Goal: Transaction & Acquisition: Book appointment/travel/reservation

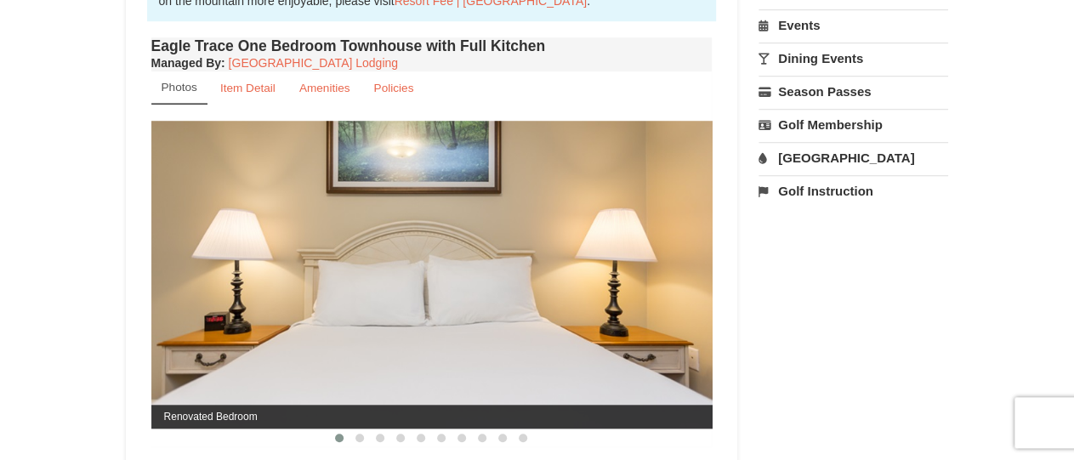
scroll to position [616, 0]
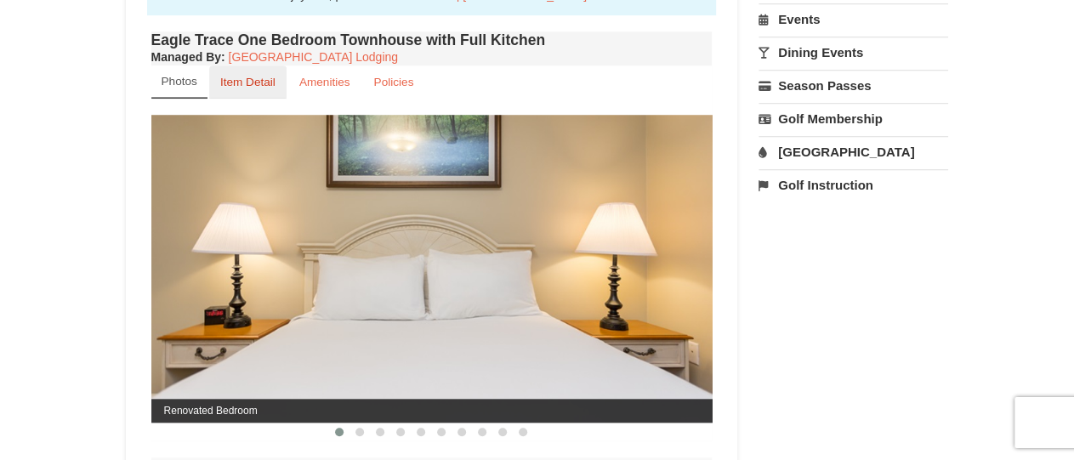
click at [225, 86] on small "Item Detail" at bounding box center [247, 82] width 55 height 13
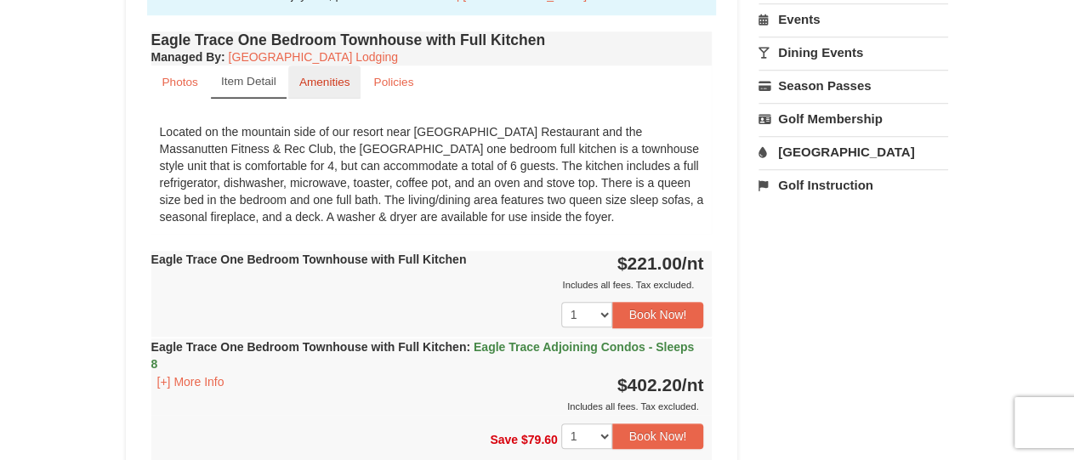
click at [326, 89] on link "Amenities" at bounding box center [324, 81] width 73 height 33
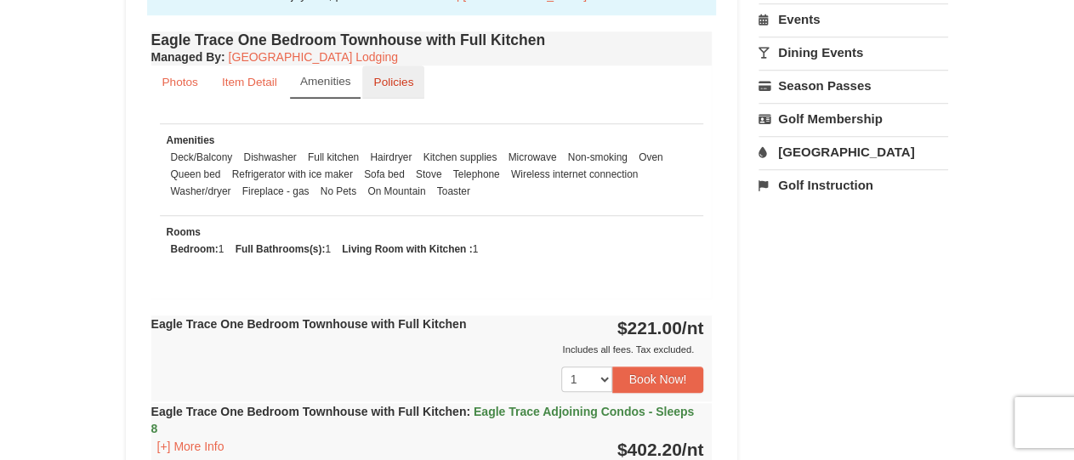
click at [372, 88] on link "Policies" at bounding box center [393, 81] width 62 height 33
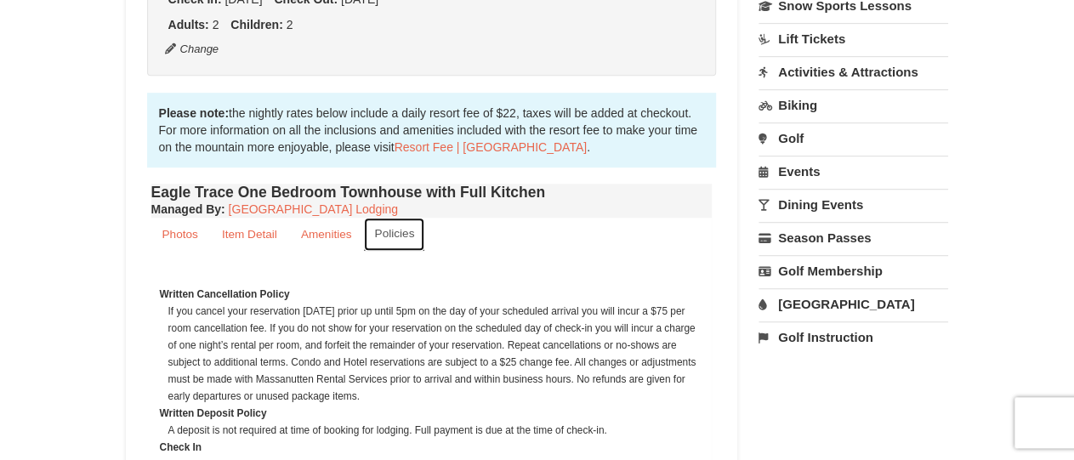
scroll to position [459, 0]
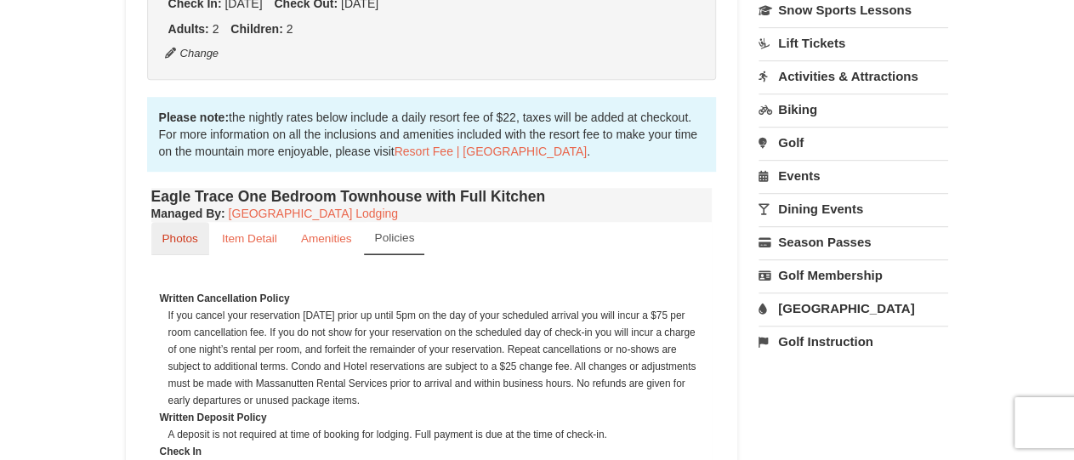
click at [167, 242] on small "Photos" at bounding box center [180, 238] width 36 height 13
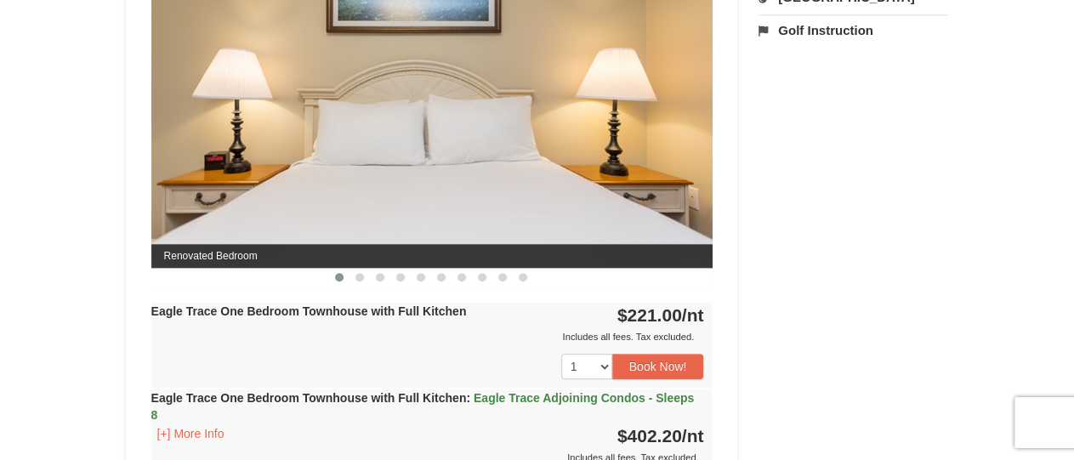
scroll to position [778, 0]
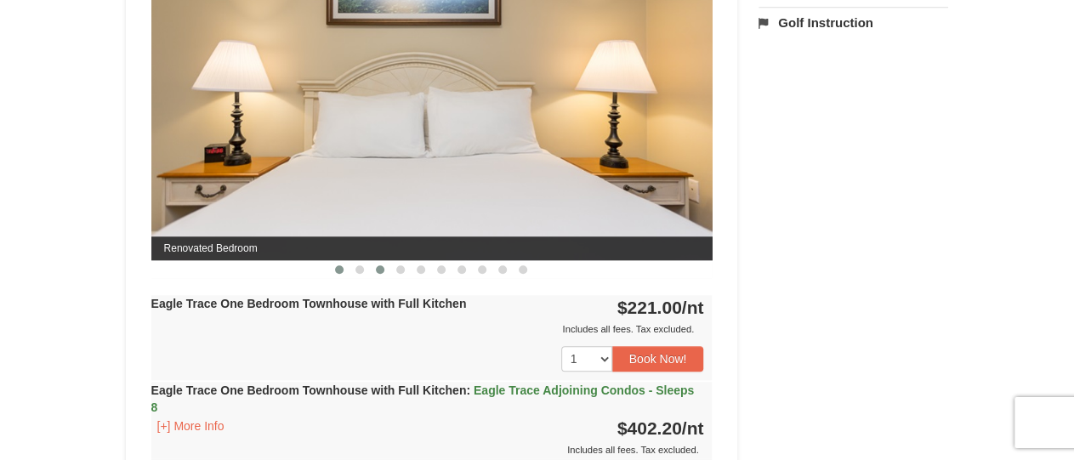
click at [382, 265] on button at bounding box center [380, 269] width 20 height 17
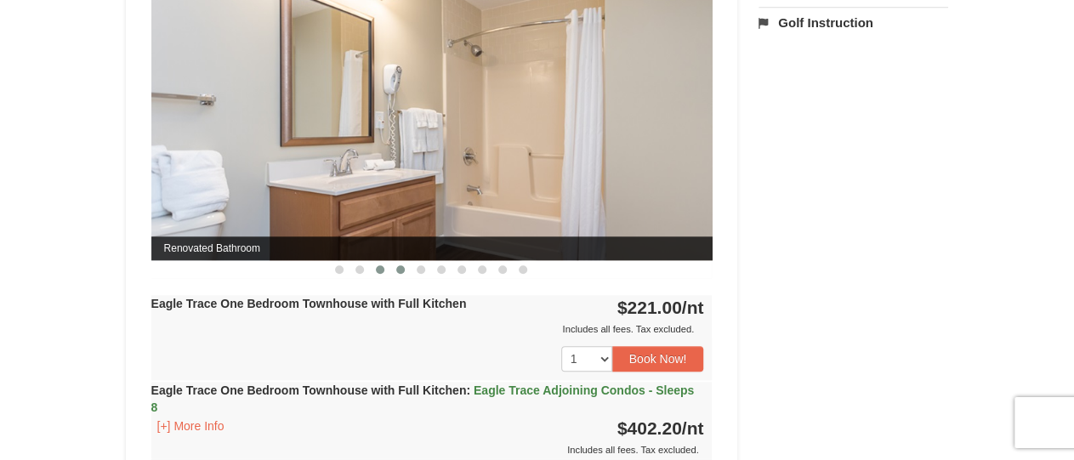
click at [399, 264] on button at bounding box center [400, 269] width 20 height 17
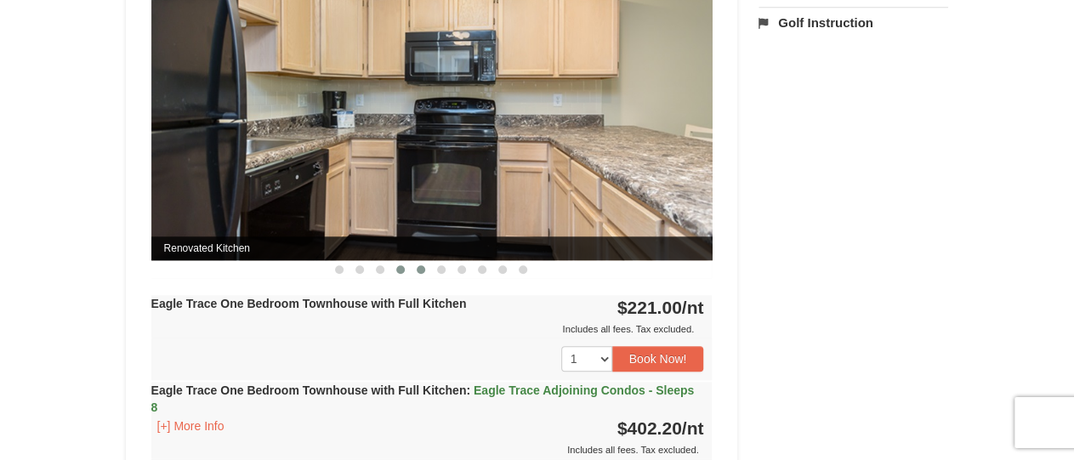
click at [419, 269] on span at bounding box center [421, 269] width 9 height 9
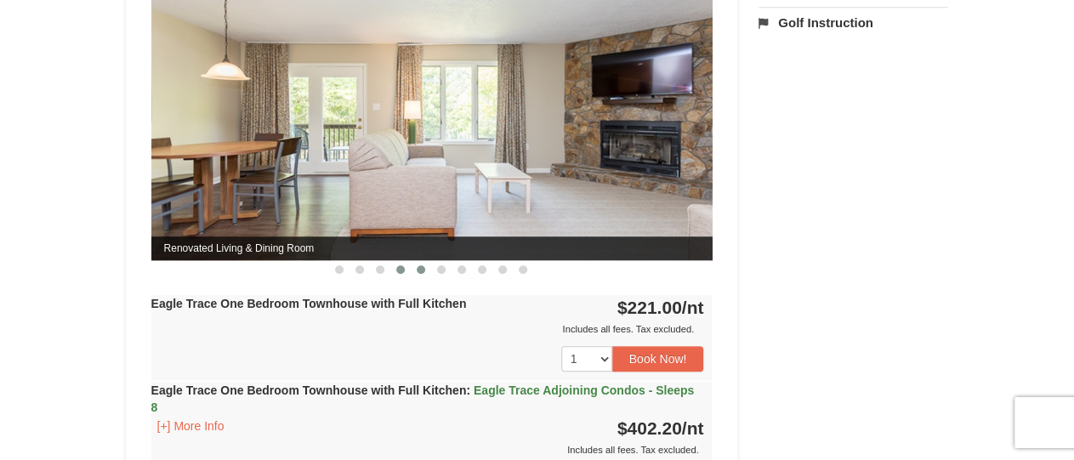
click at [400, 267] on span at bounding box center [400, 269] width 9 height 9
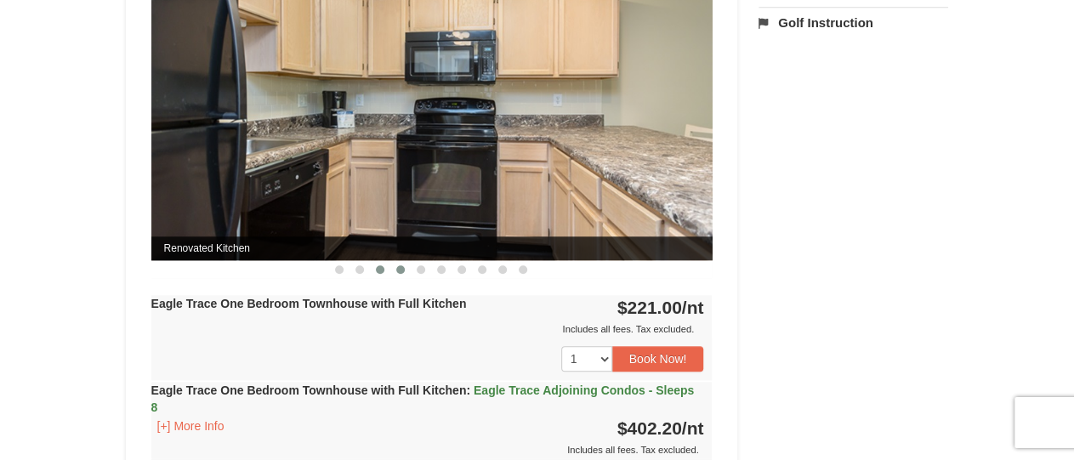
click at [378, 264] on button at bounding box center [380, 269] width 20 height 17
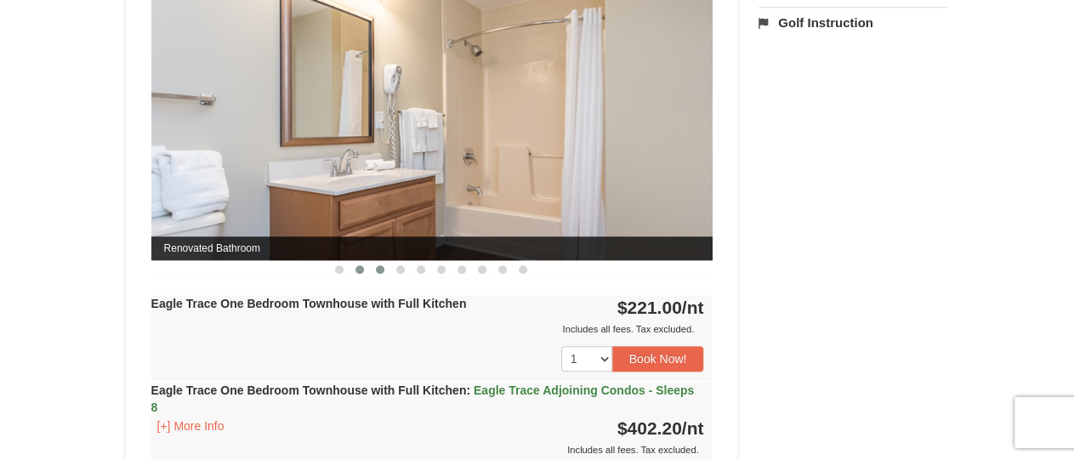
click at [355, 266] on button at bounding box center [359, 269] width 20 height 17
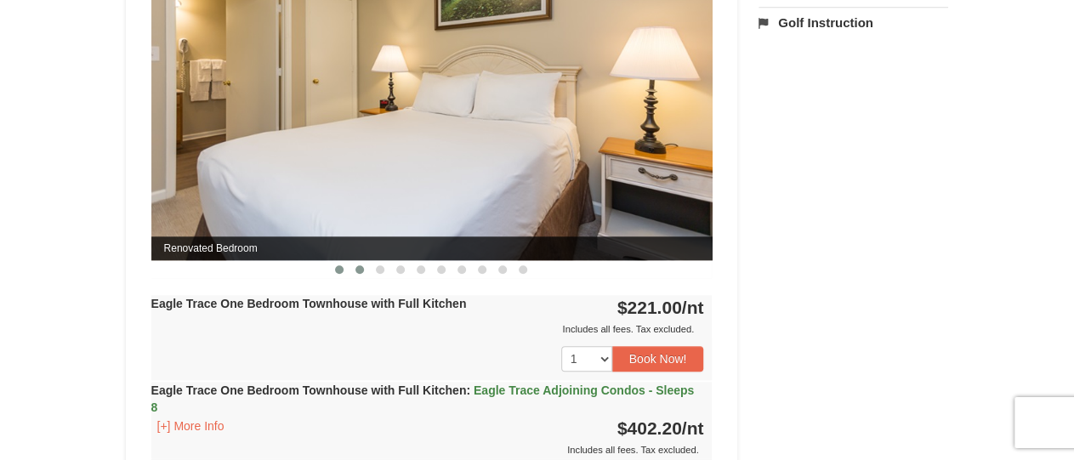
click at [341, 267] on span at bounding box center [339, 269] width 9 height 9
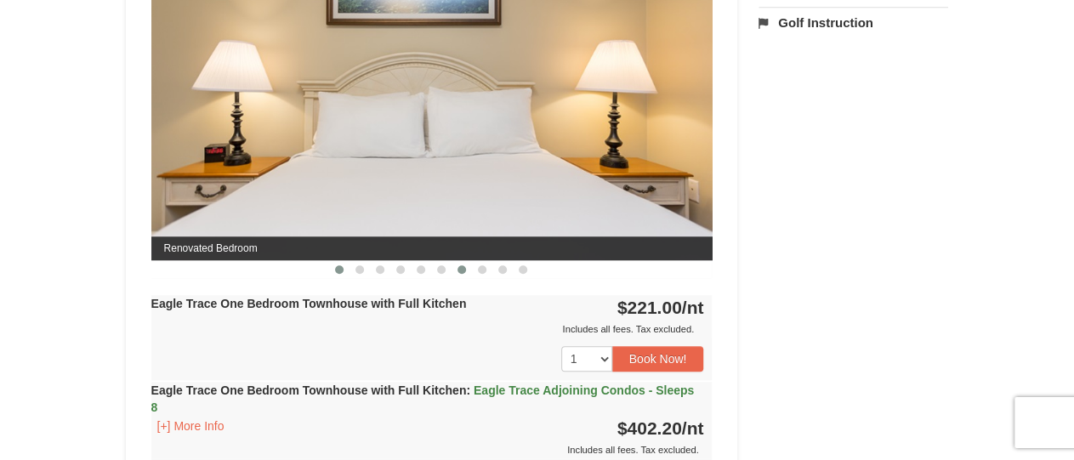
click at [462, 272] on span at bounding box center [461, 269] width 9 height 9
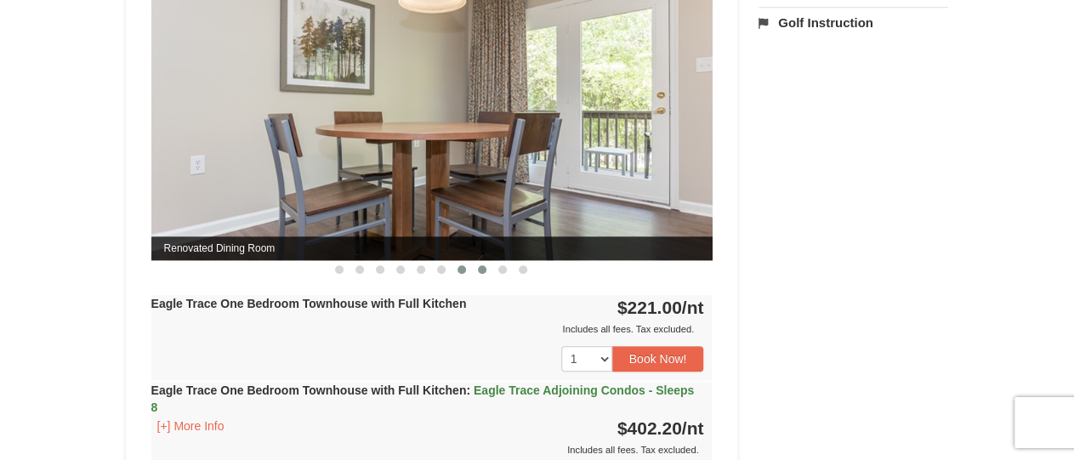
click at [477, 270] on button at bounding box center [482, 269] width 20 height 17
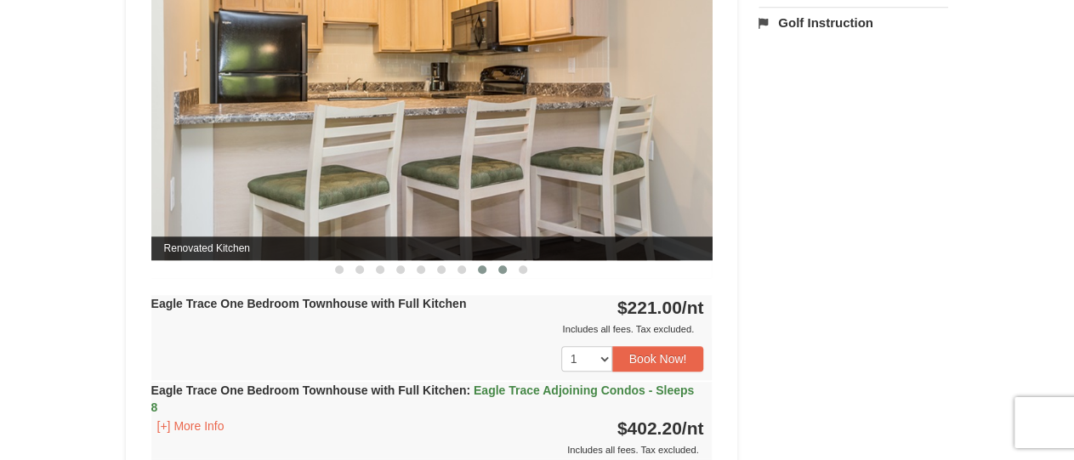
click at [500, 270] on span at bounding box center [502, 269] width 9 height 9
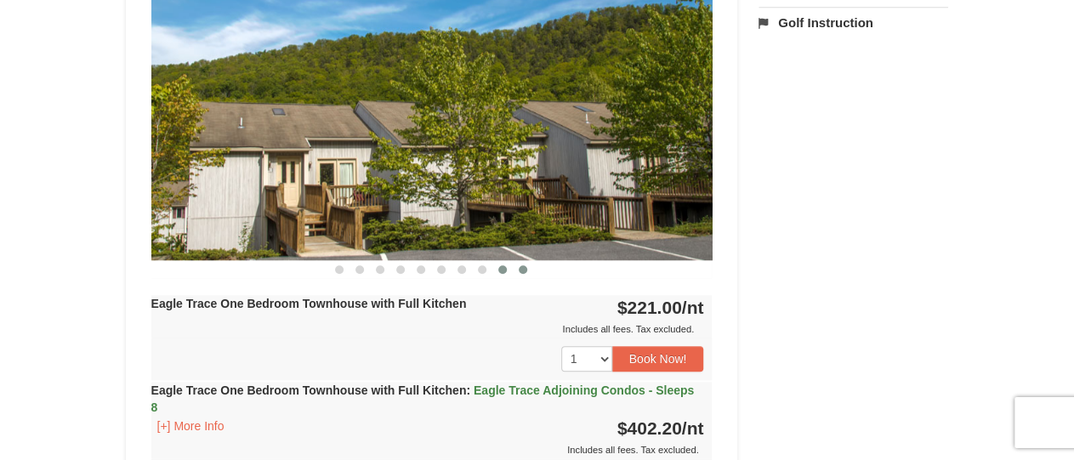
click at [525, 270] on span at bounding box center [523, 269] width 9 height 9
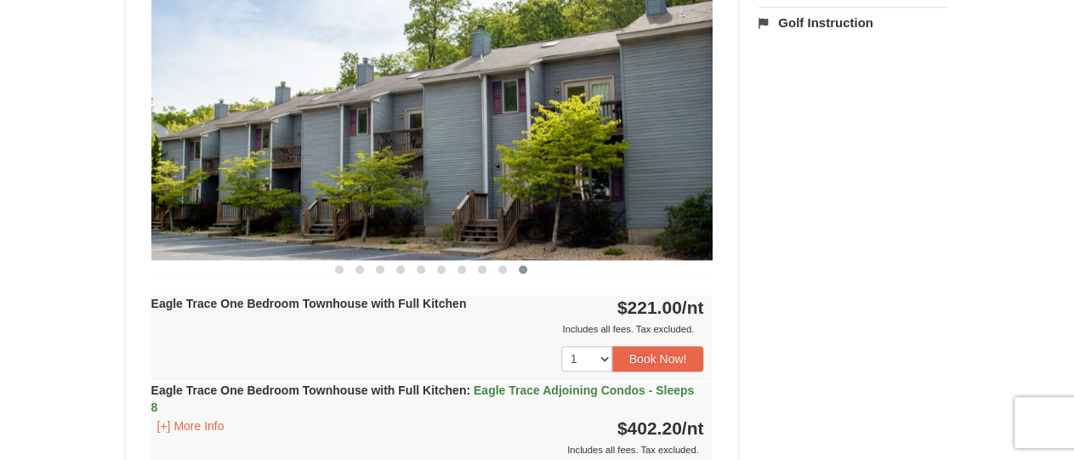
drag, startPoint x: 1073, startPoint y: 170, endPoint x: 1080, endPoint y: 220, distance: 50.6
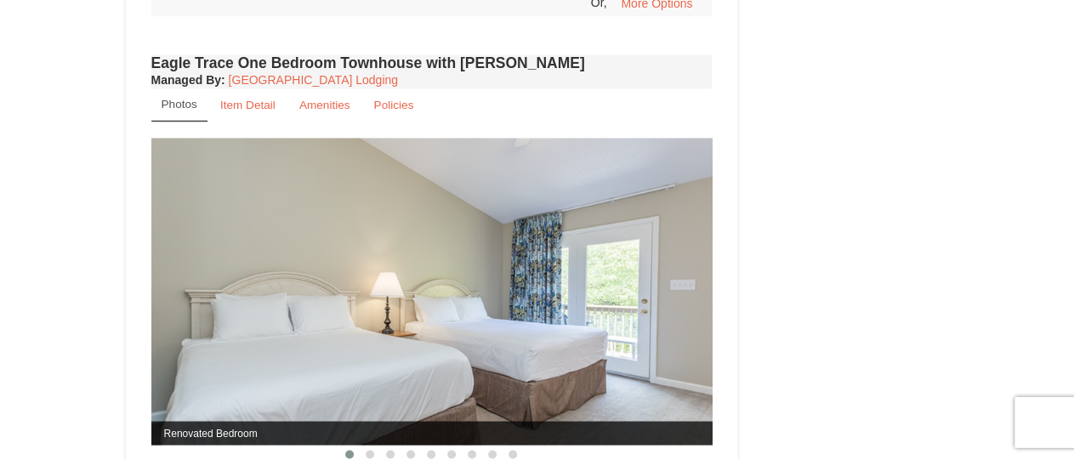
scroll to position [1296, 0]
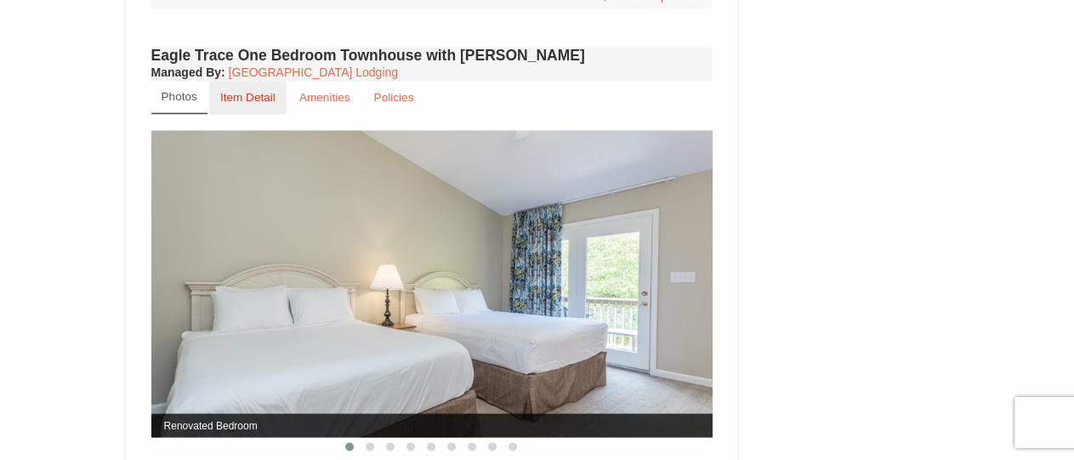
click at [244, 96] on small "Item Detail" at bounding box center [247, 98] width 55 height 13
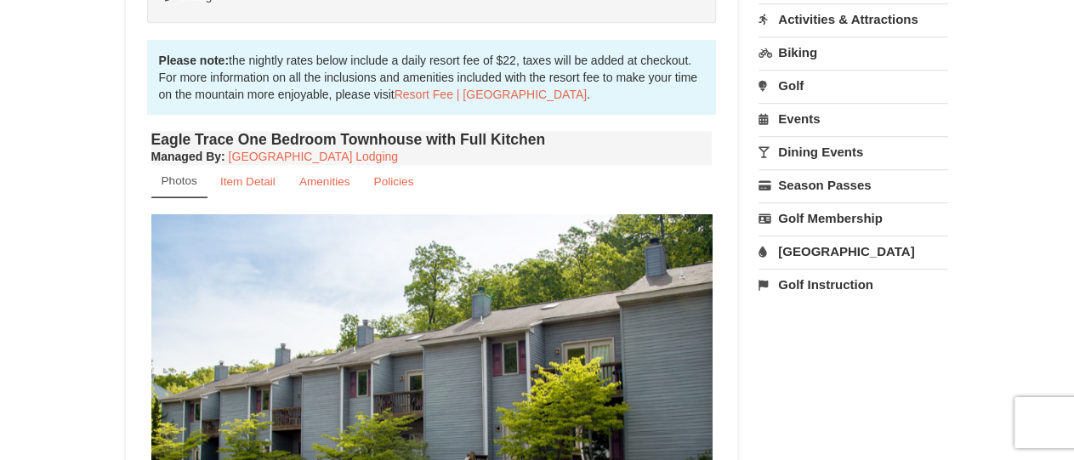
scroll to position [526, 0]
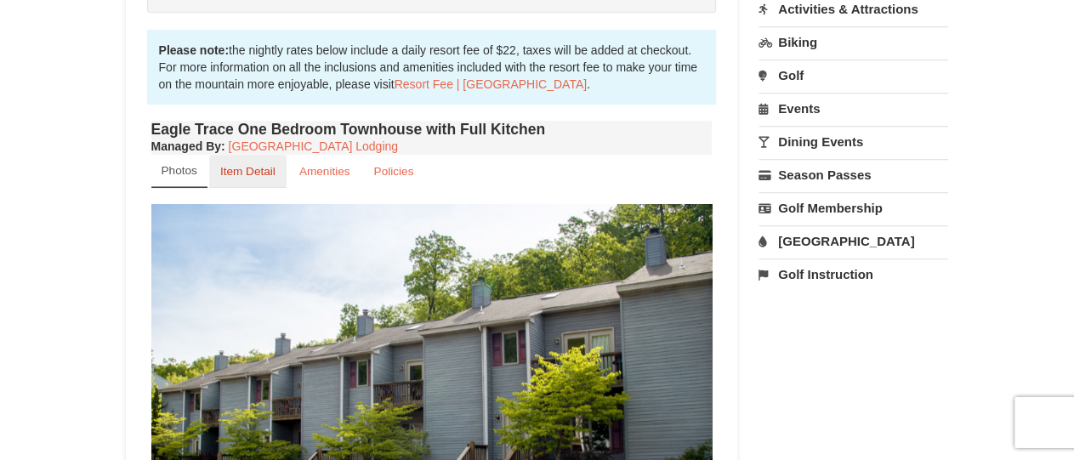
click at [250, 164] on link "Item Detail" at bounding box center [247, 171] width 77 height 33
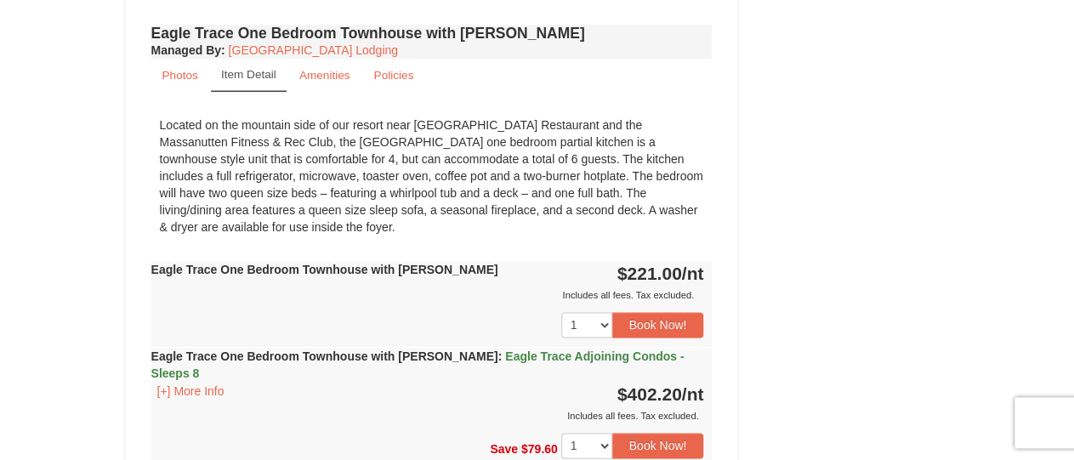
scroll to position [1119, 0]
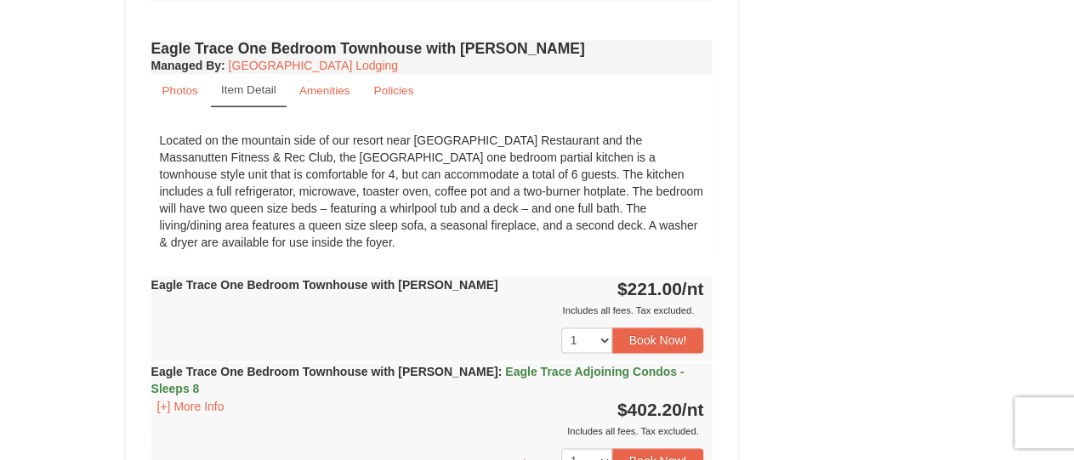
drag, startPoint x: 1086, startPoint y: 146, endPoint x: 1059, endPoint y: 250, distance: 107.0
click at [1061, 250] on html "Browser Not Supported We notice you are using a browser which will not provide …" at bounding box center [537, 133] width 1074 height 2460
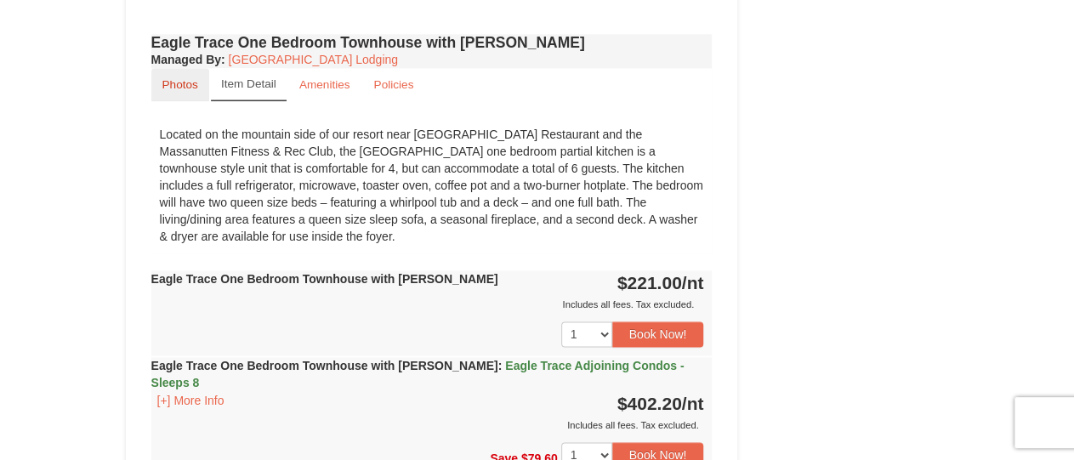
click at [196, 78] on small "Photos" at bounding box center [180, 84] width 36 height 13
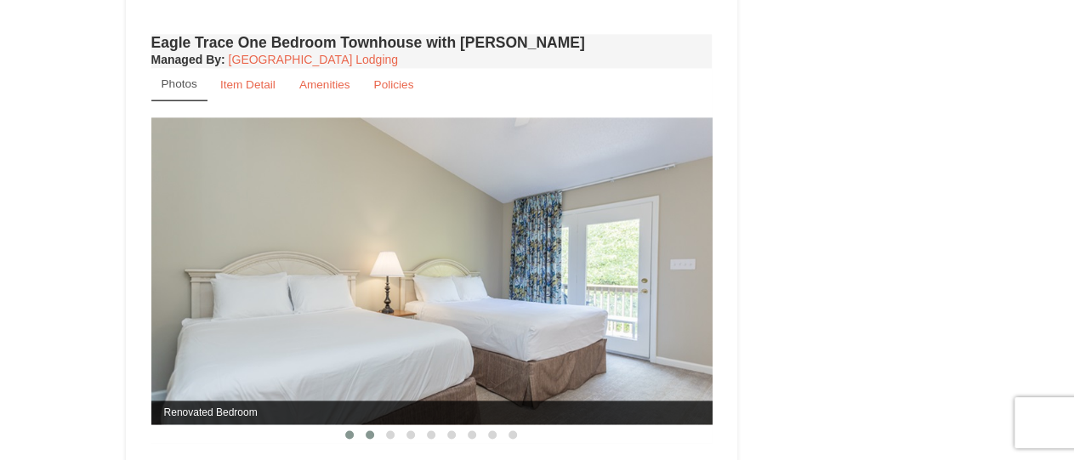
click at [366, 434] on button at bounding box center [370, 434] width 20 height 17
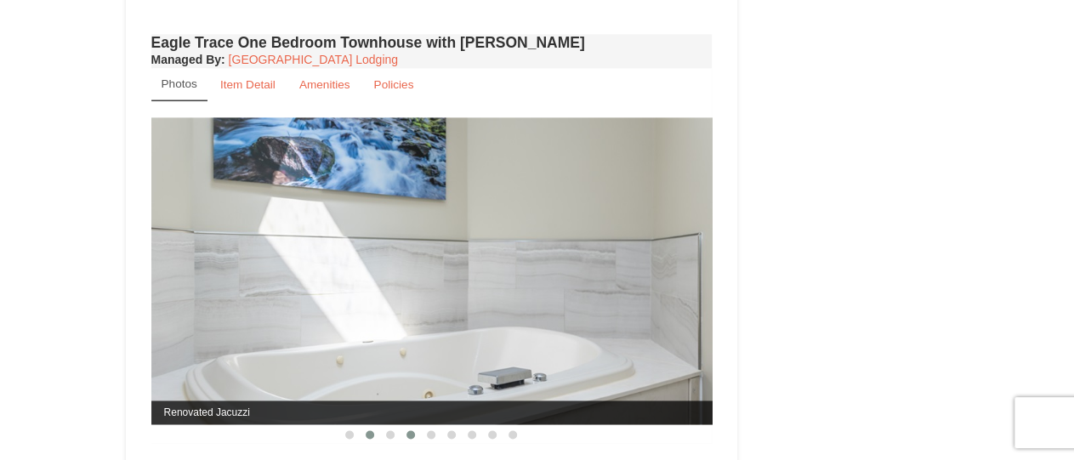
click at [409, 433] on span at bounding box center [410, 434] width 9 height 9
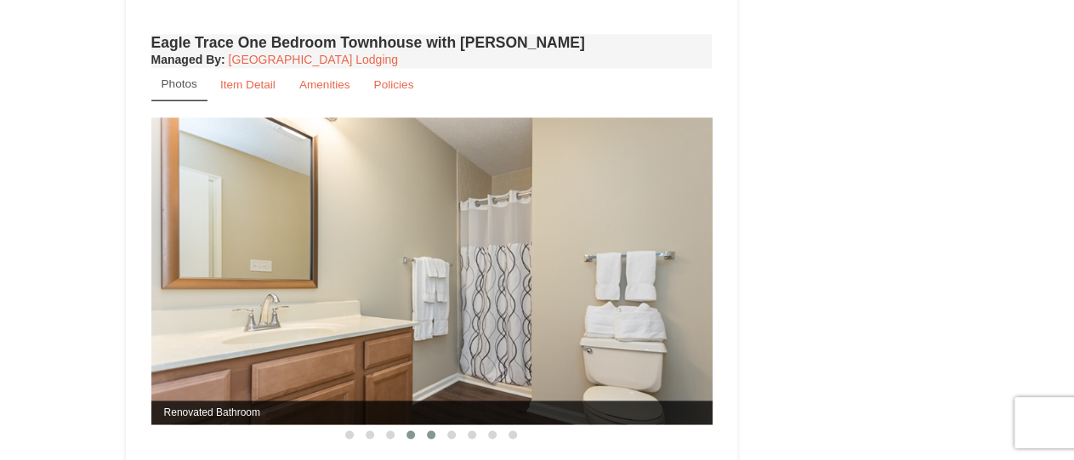
click at [433, 431] on span at bounding box center [431, 434] width 9 height 9
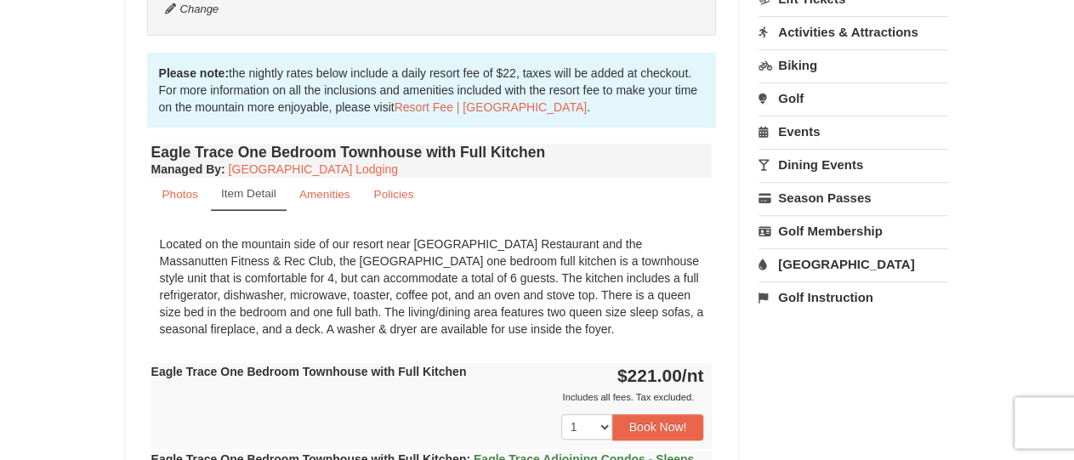
scroll to position [510, 0]
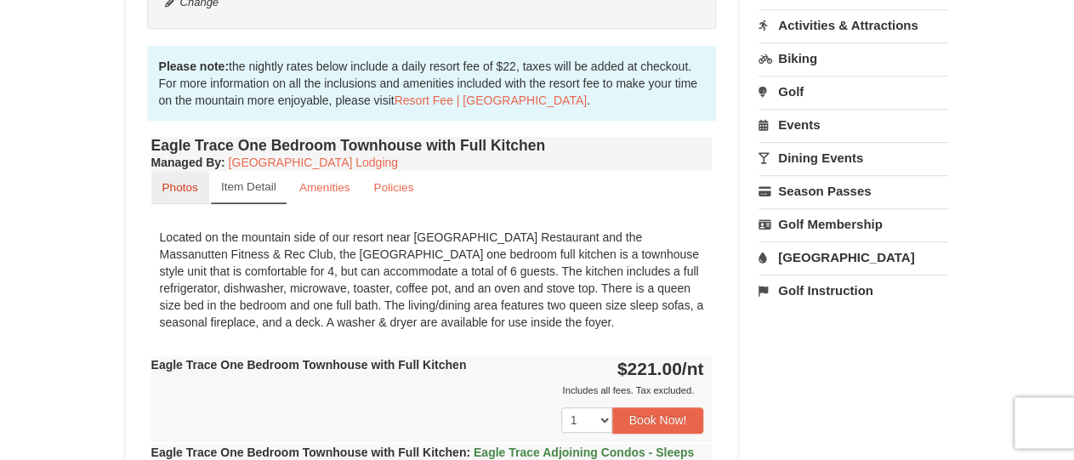
click at [176, 192] on small "Photos" at bounding box center [180, 187] width 36 height 13
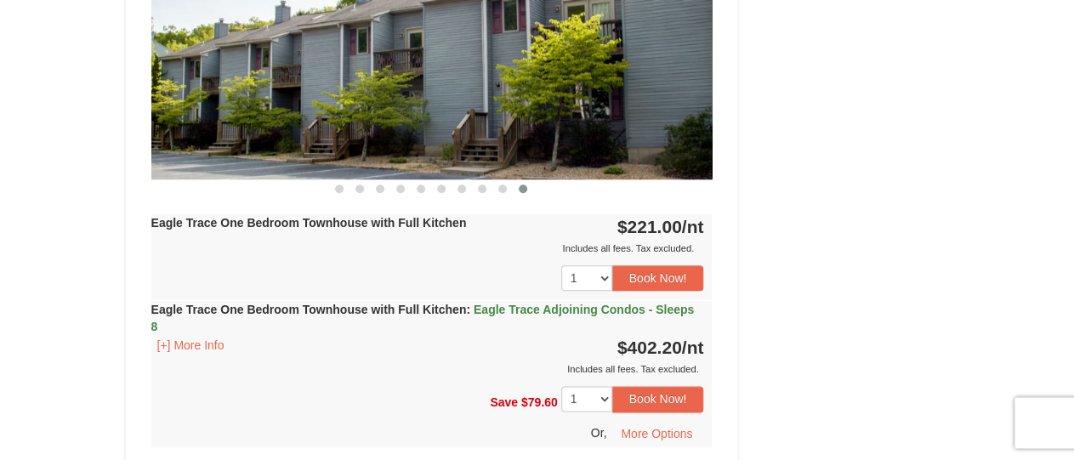
scroll to position [873, 0]
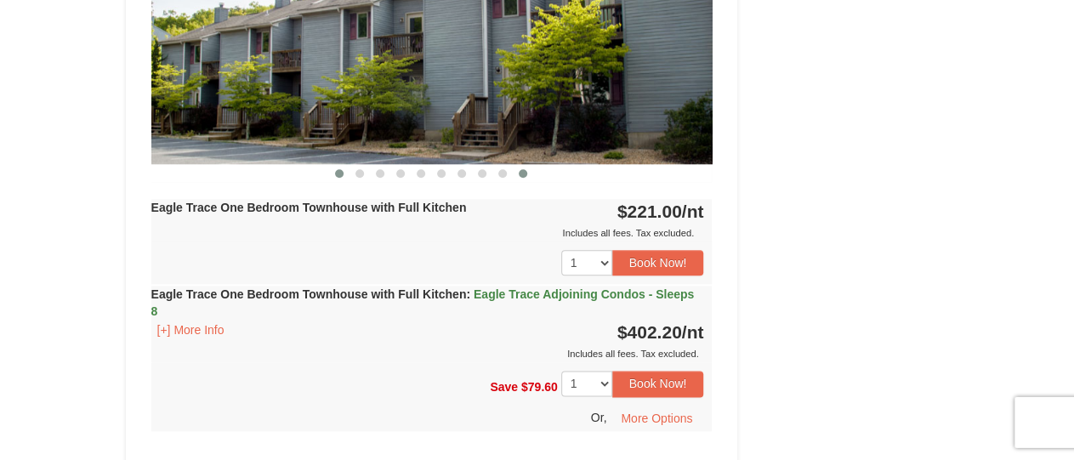
click at [336, 175] on span at bounding box center [339, 174] width 9 height 9
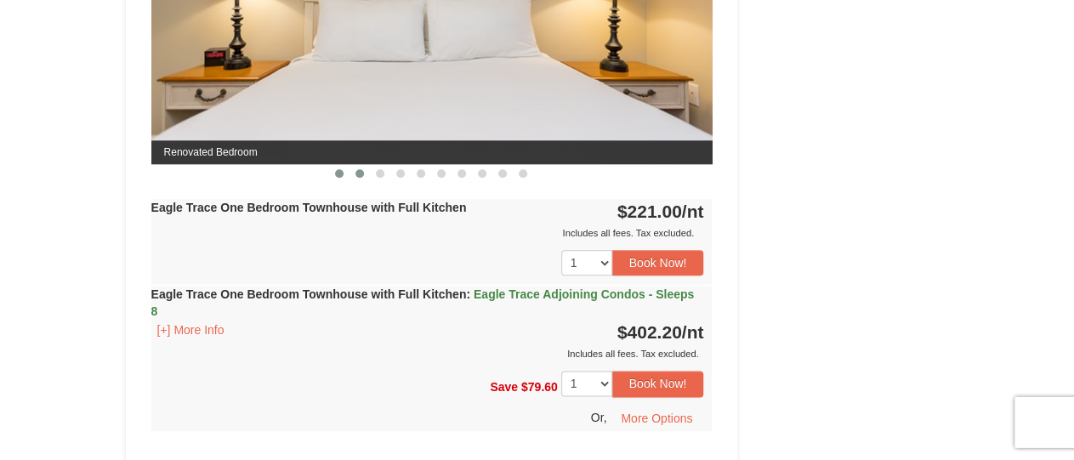
click at [353, 175] on button at bounding box center [359, 174] width 20 height 17
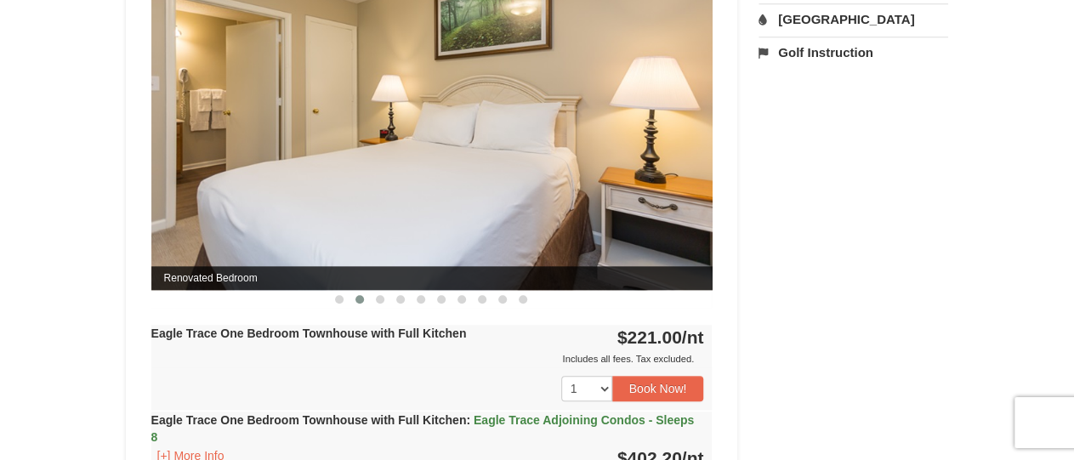
scroll to position [745, 0]
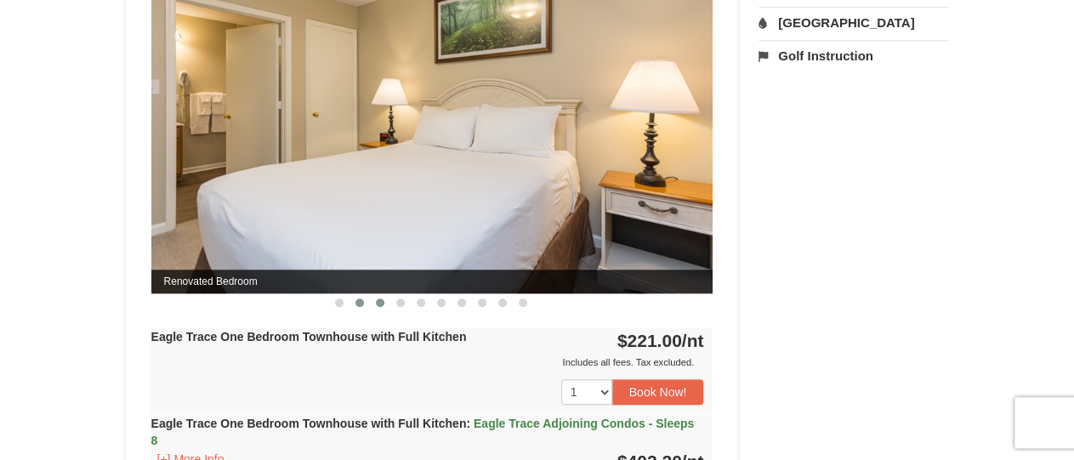
click at [380, 302] on span at bounding box center [380, 302] width 9 height 9
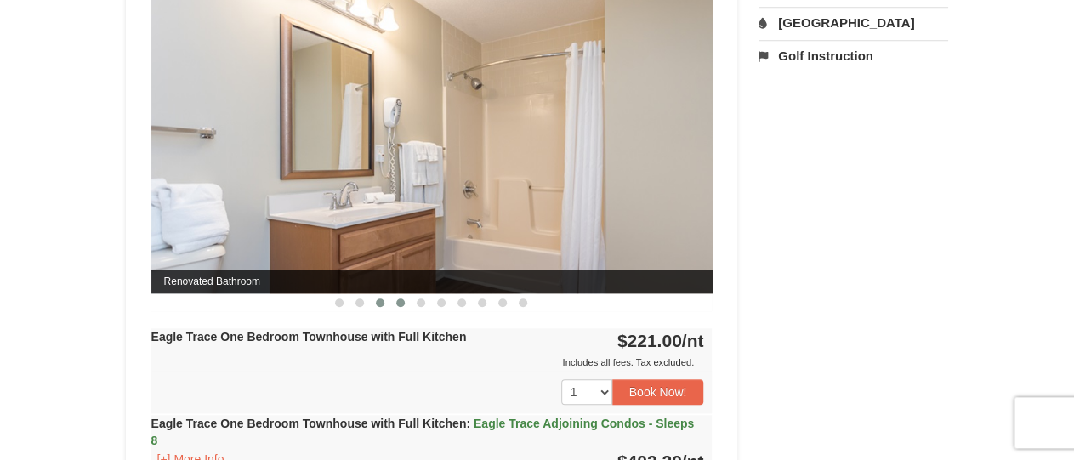
click at [402, 298] on span at bounding box center [400, 302] width 9 height 9
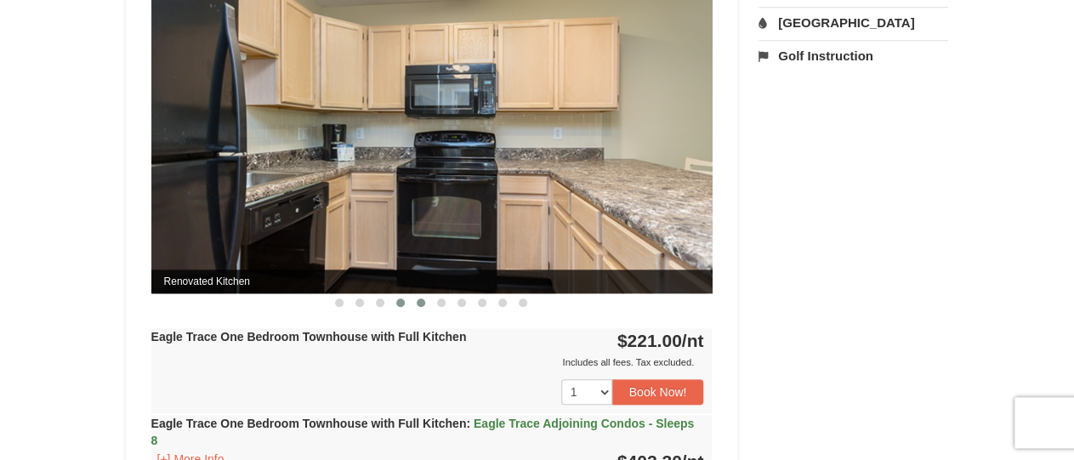
click at [416, 299] on button at bounding box center [421, 302] width 20 height 17
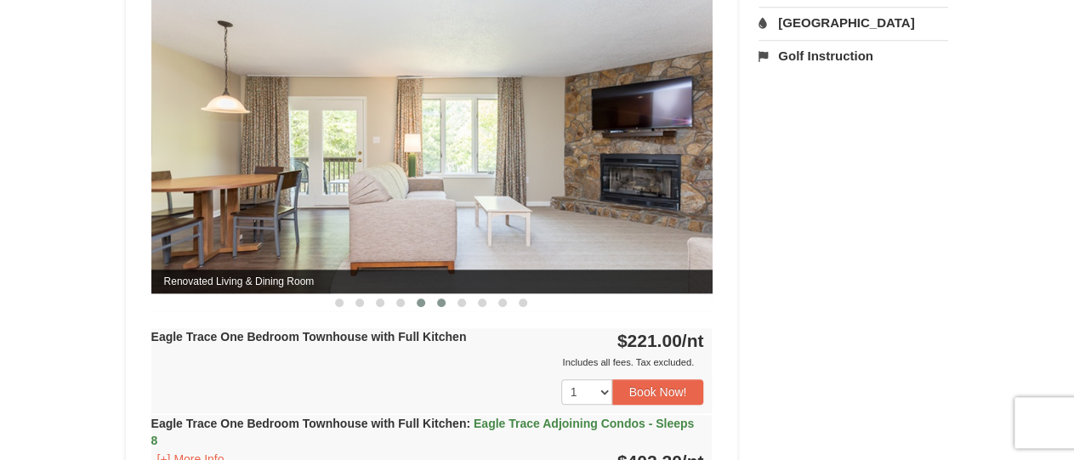
click at [434, 304] on button at bounding box center [441, 302] width 20 height 17
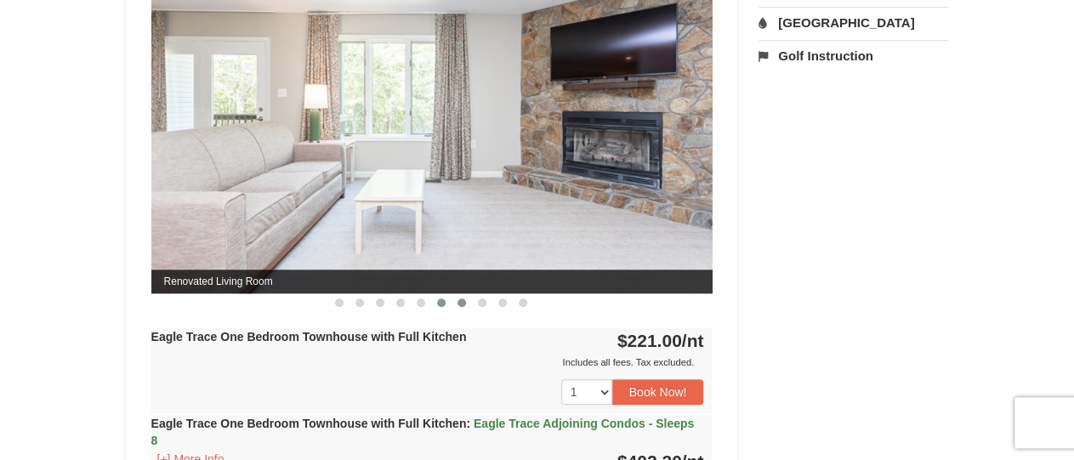
click at [463, 301] on span at bounding box center [461, 302] width 9 height 9
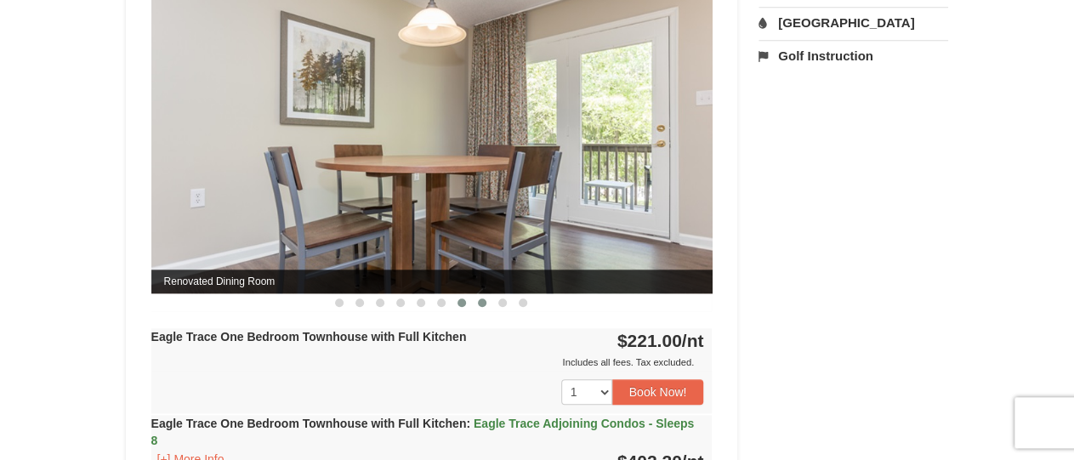
click at [478, 303] on button at bounding box center [482, 302] width 20 height 17
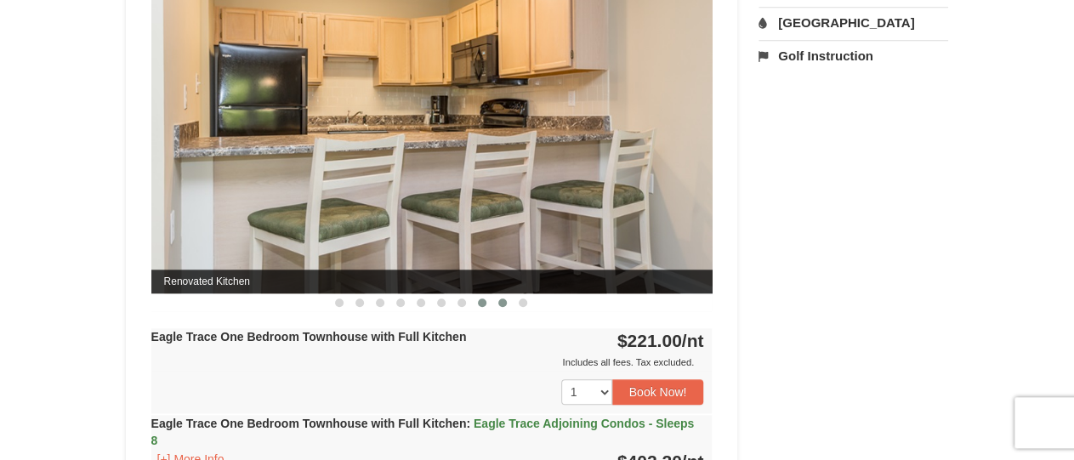
click at [501, 299] on span at bounding box center [502, 302] width 9 height 9
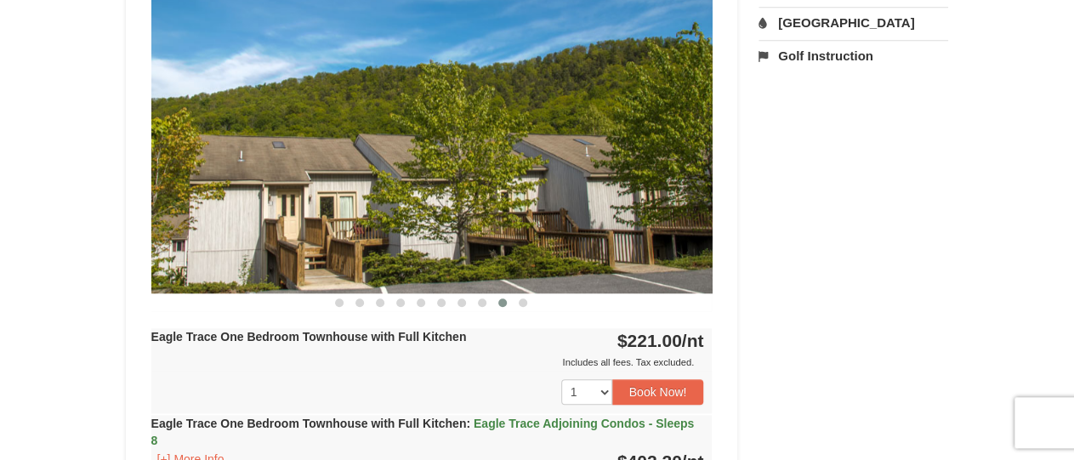
click at [533, 306] on div at bounding box center [431, 302] width 561 height 18
click at [516, 298] on button at bounding box center [523, 302] width 20 height 17
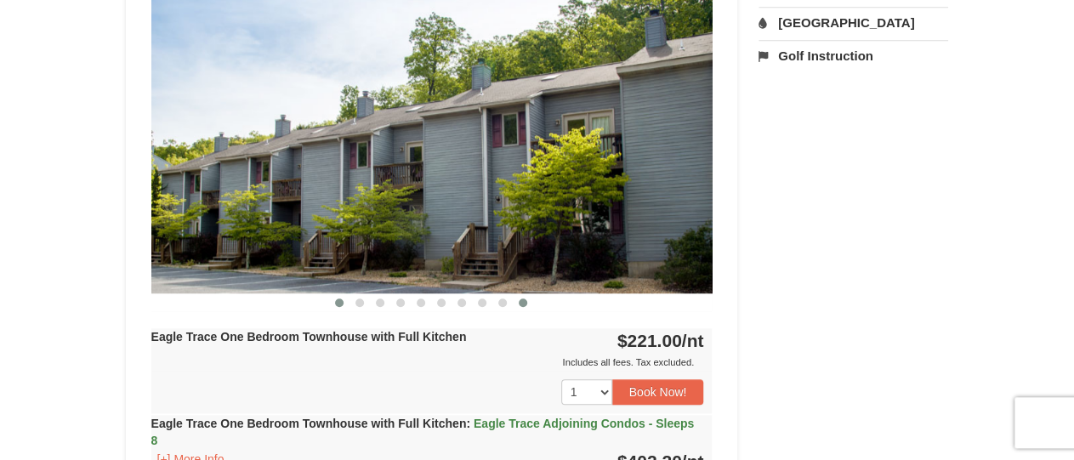
click at [331, 300] on button at bounding box center [339, 302] width 20 height 17
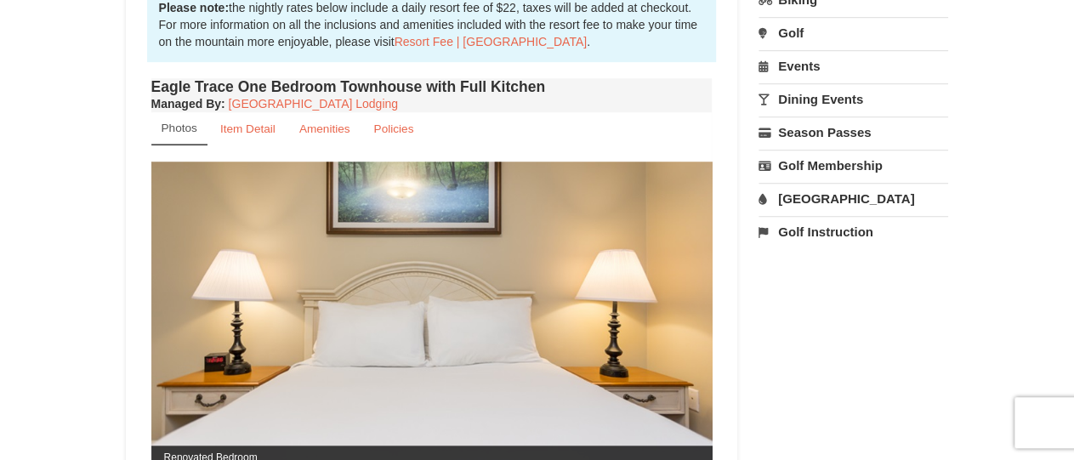
scroll to position [576, 0]
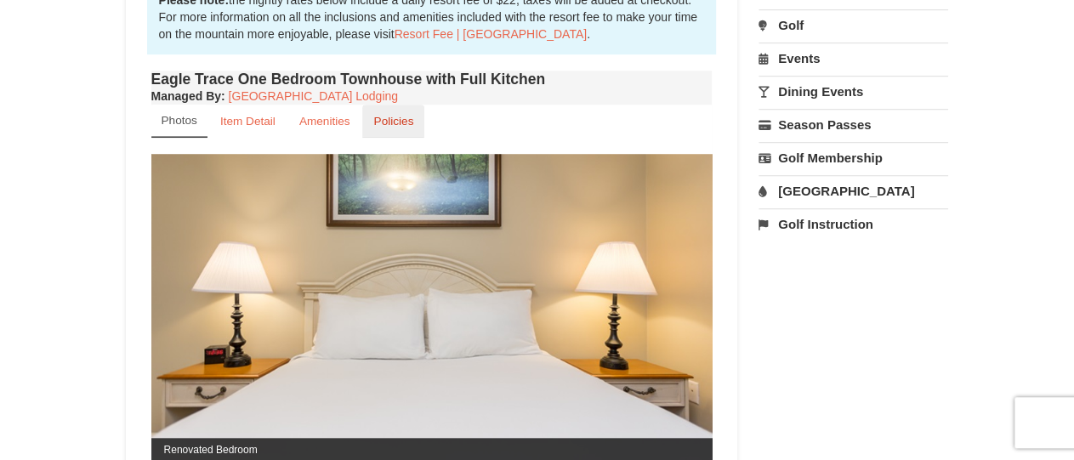
click at [407, 114] on link "Policies" at bounding box center [393, 121] width 62 height 33
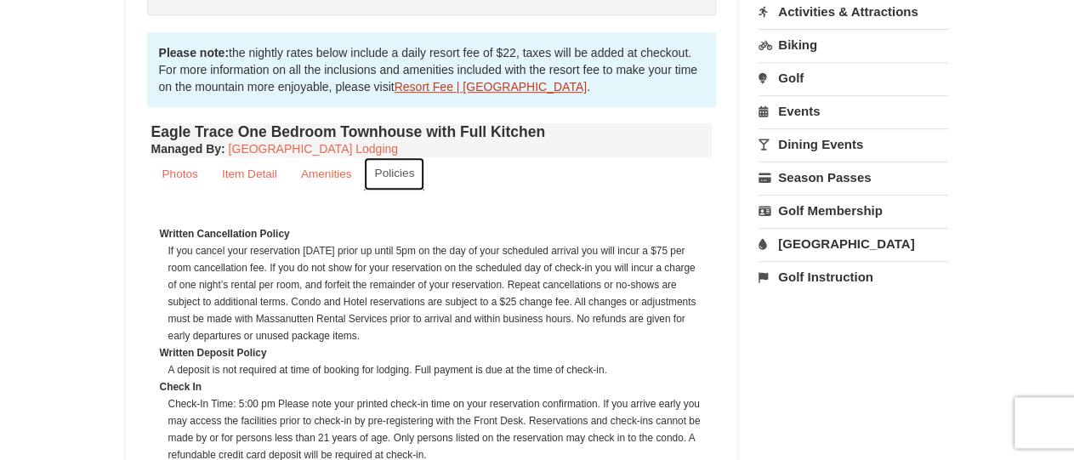
scroll to position [528, 0]
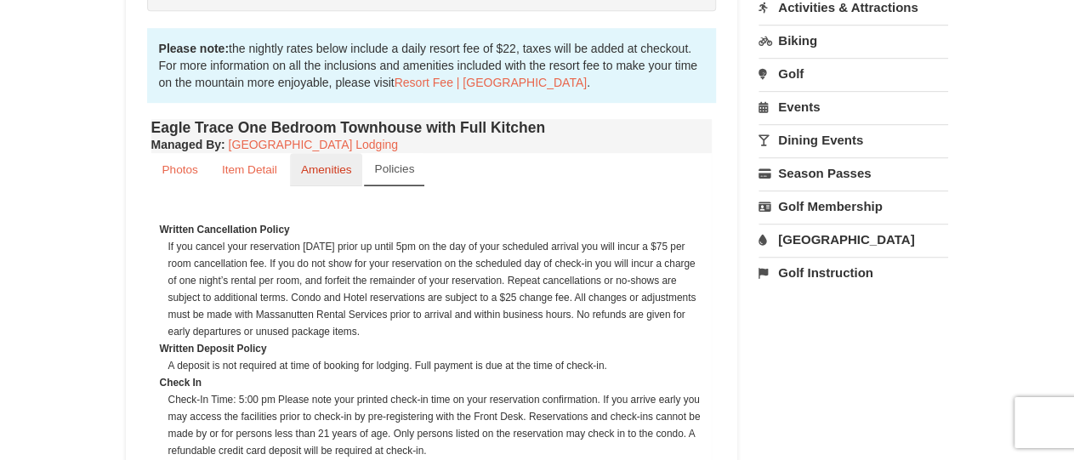
click at [309, 181] on link "Amenities" at bounding box center [326, 169] width 73 height 33
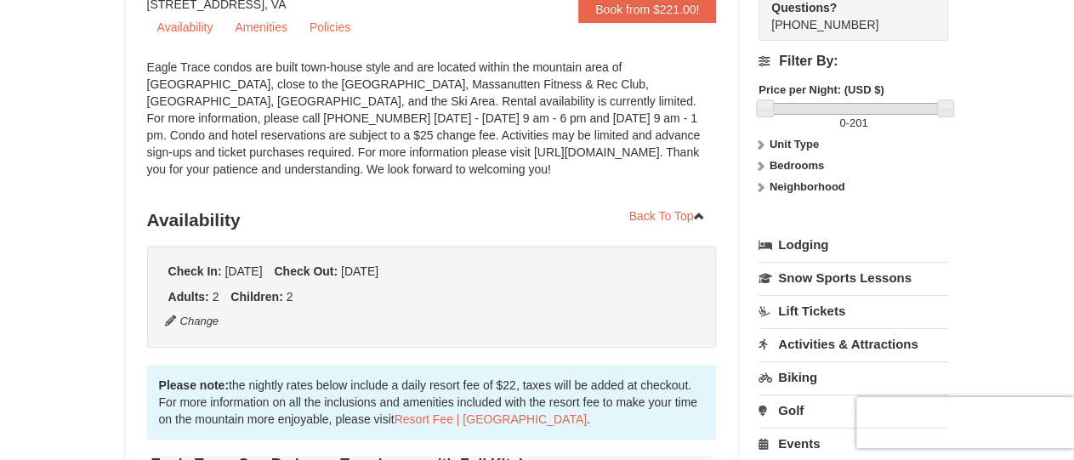
scroll to position [0, 0]
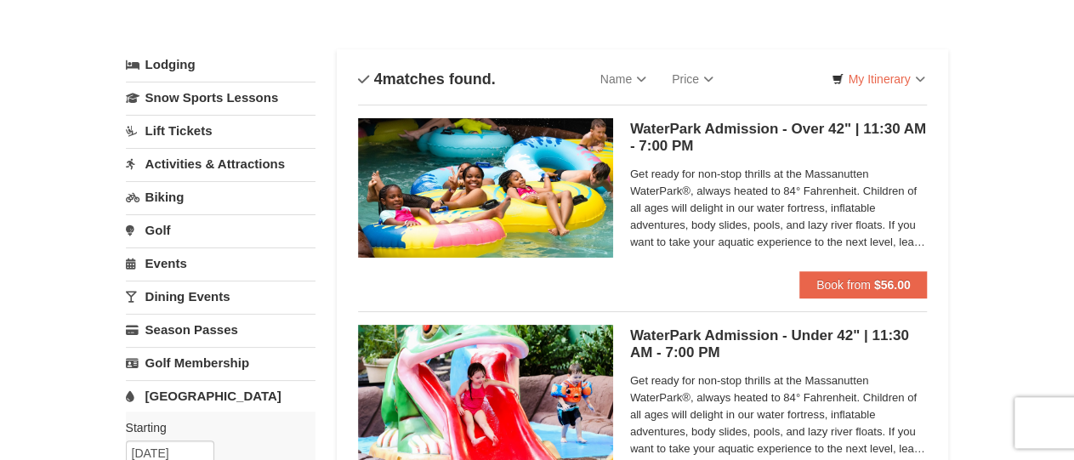
scroll to position [3, 0]
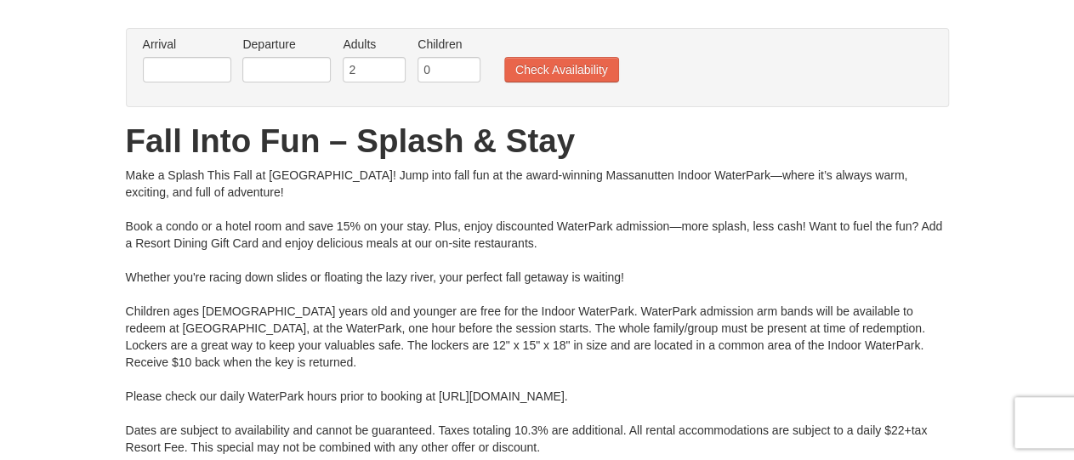
scroll to position [111, 0]
click at [464, 65] on input "1" at bounding box center [448, 71] width 63 height 26
type input "2"
click at [463, 65] on input "2" at bounding box center [448, 71] width 63 height 26
click at [193, 73] on input "text" at bounding box center [187, 71] width 88 height 26
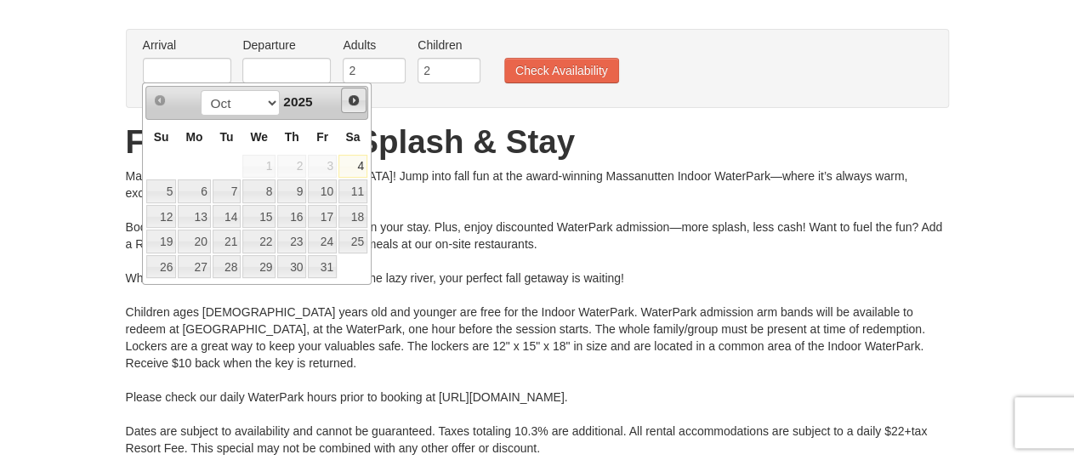
click at [355, 102] on span "Next" at bounding box center [354, 101] width 14 height 14
click at [321, 263] on link "28" at bounding box center [322, 267] width 29 height 24
type input "[DATE]"
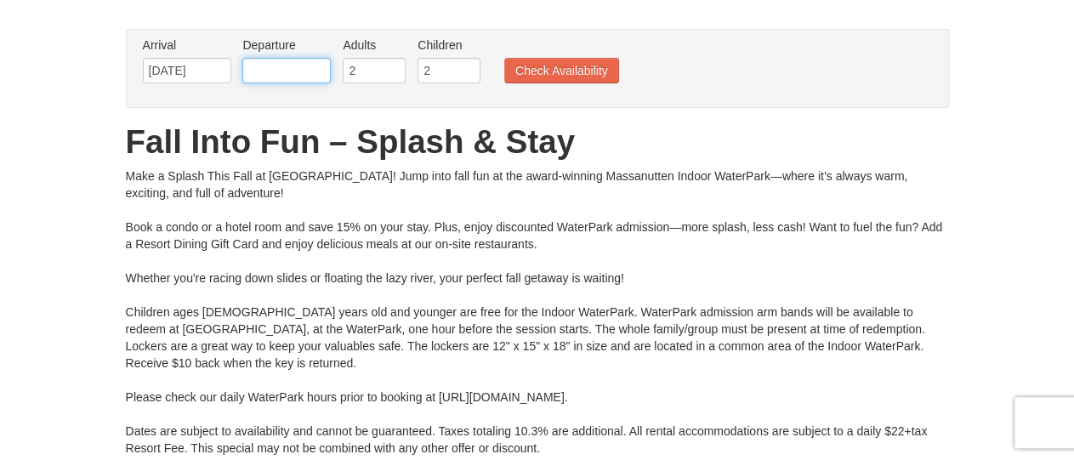
click at [297, 78] on input "text" at bounding box center [286, 71] width 88 height 26
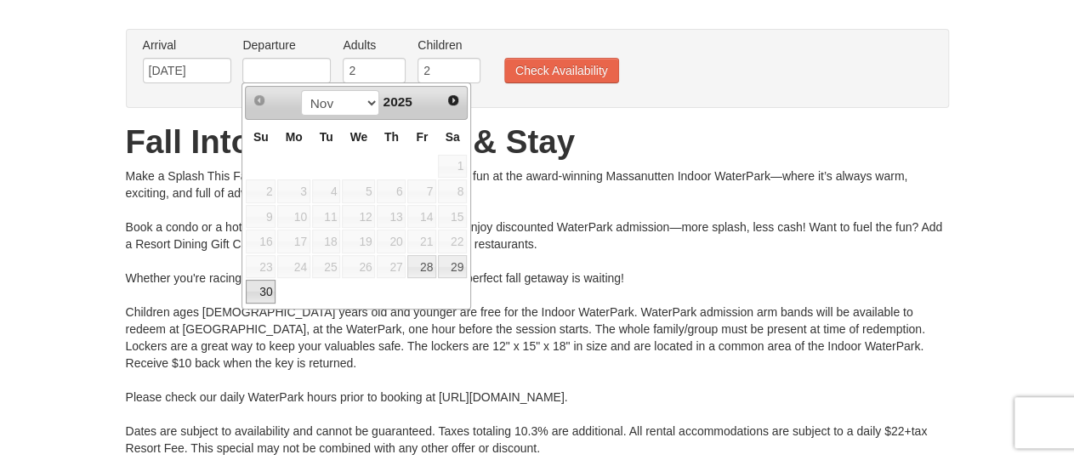
click at [265, 281] on link "30" at bounding box center [261, 292] width 30 height 24
type input "[DATE]"
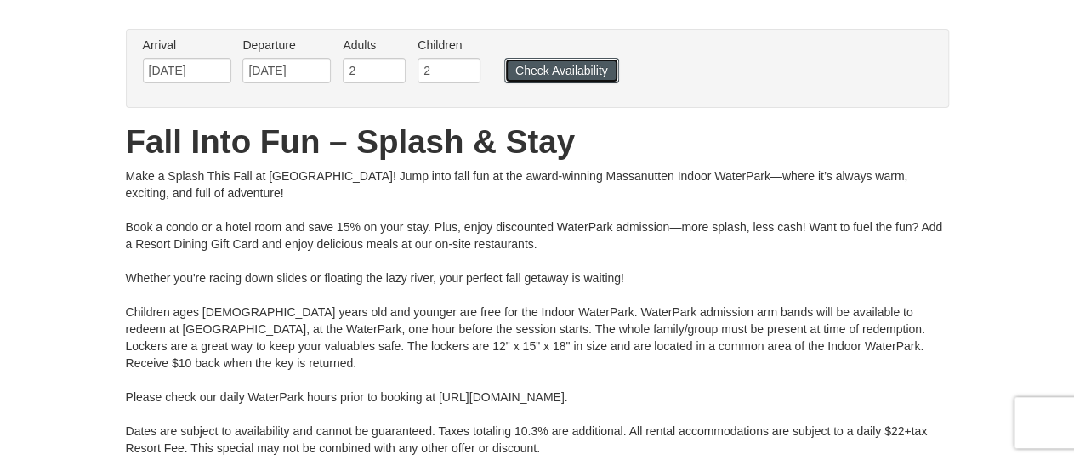
click at [582, 62] on button "Check Availability" at bounding box center [561, 71] width 115 height 26
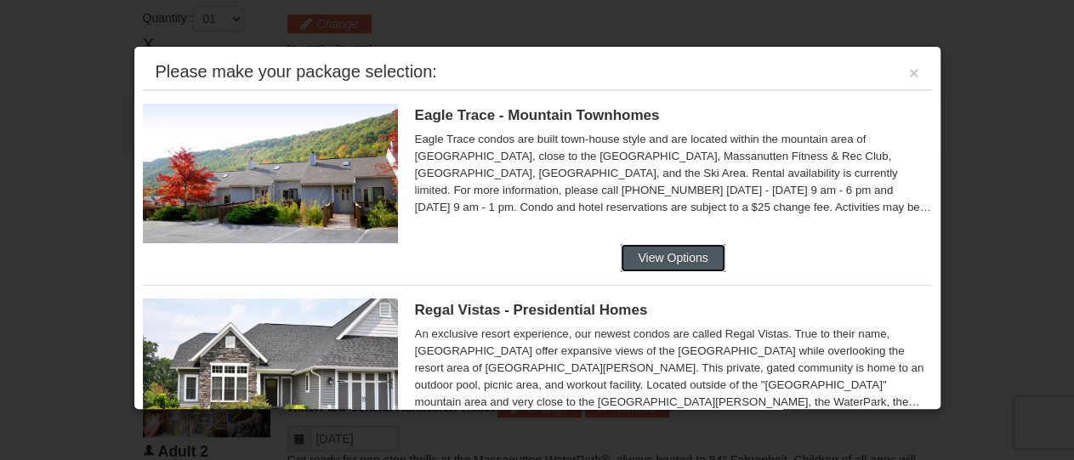
click at [668, 262] on button "View Options" at bounding box center [673, 257] width 104 height 27
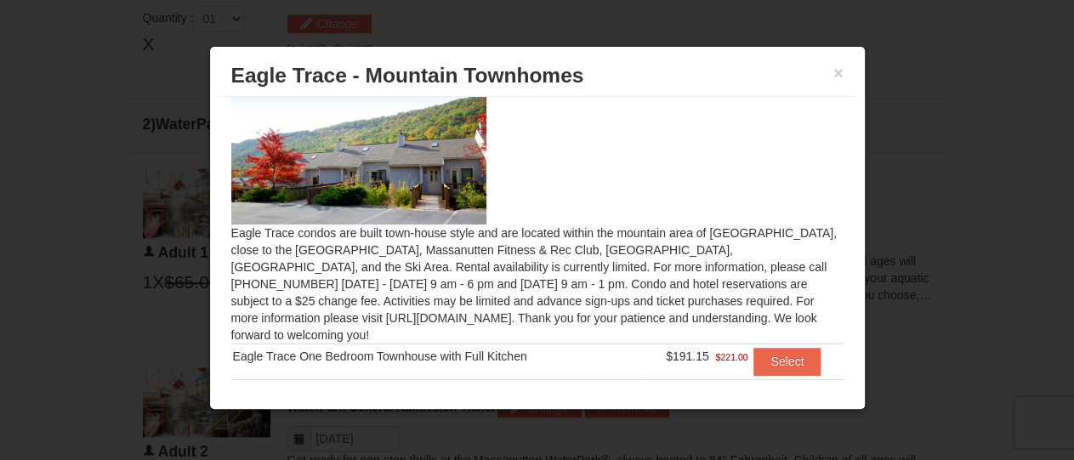
scroll to position [70, 0]
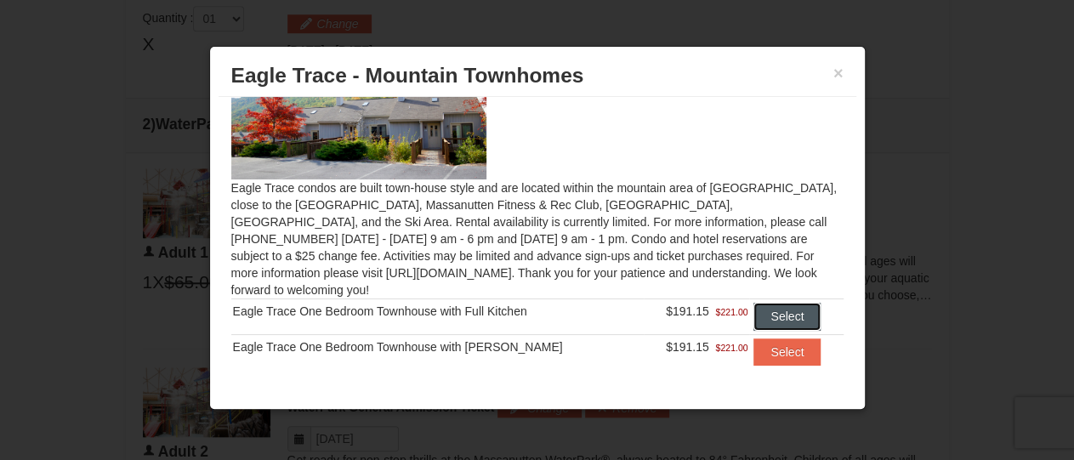
click at [759, 303] on button "Select" at bounding box center [786, 316] width 67 height 27
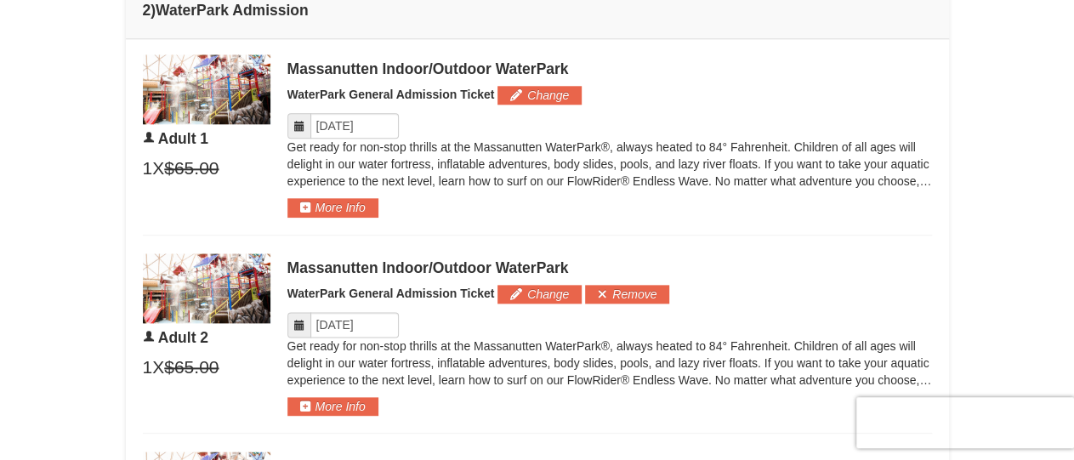
scroll to position [913, 0]
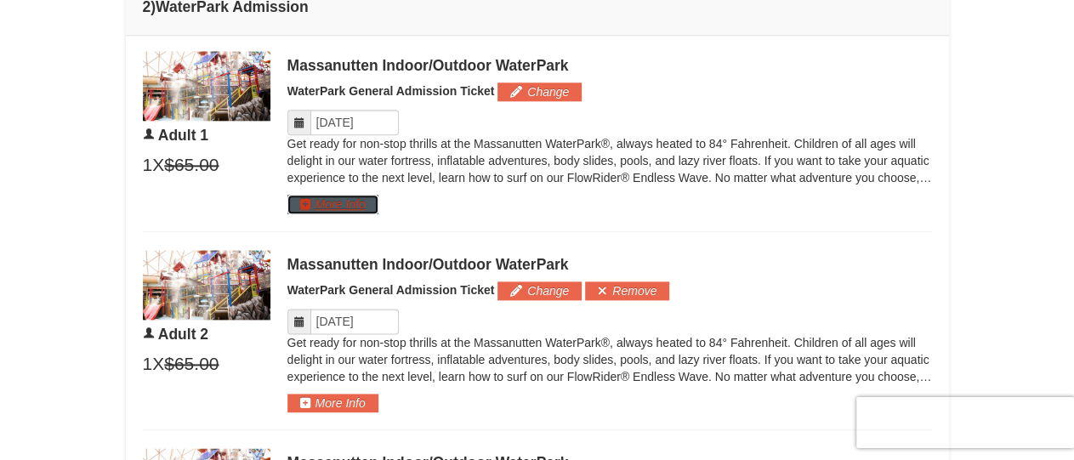
click at [351, 198] on button "More Info" at bounding box center [332, 204] width 91 height 19
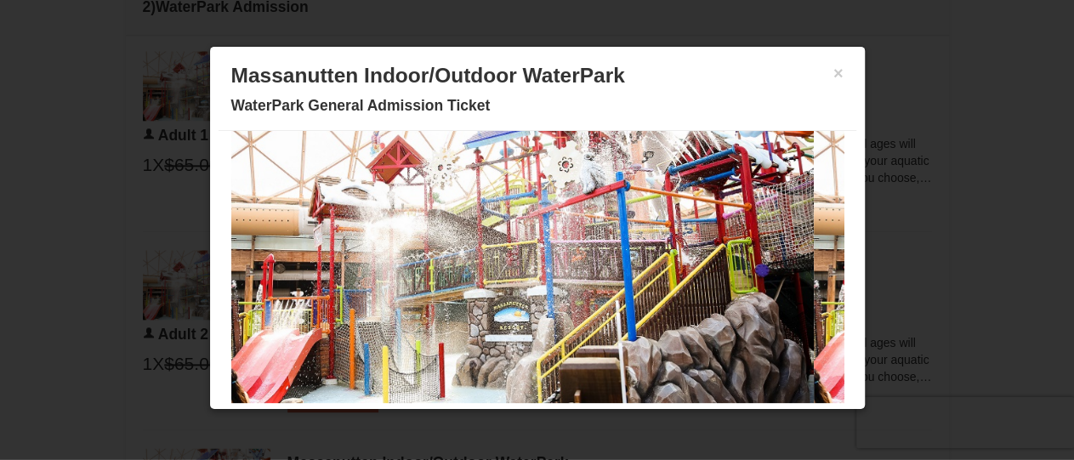
scroll to position [0, 0]
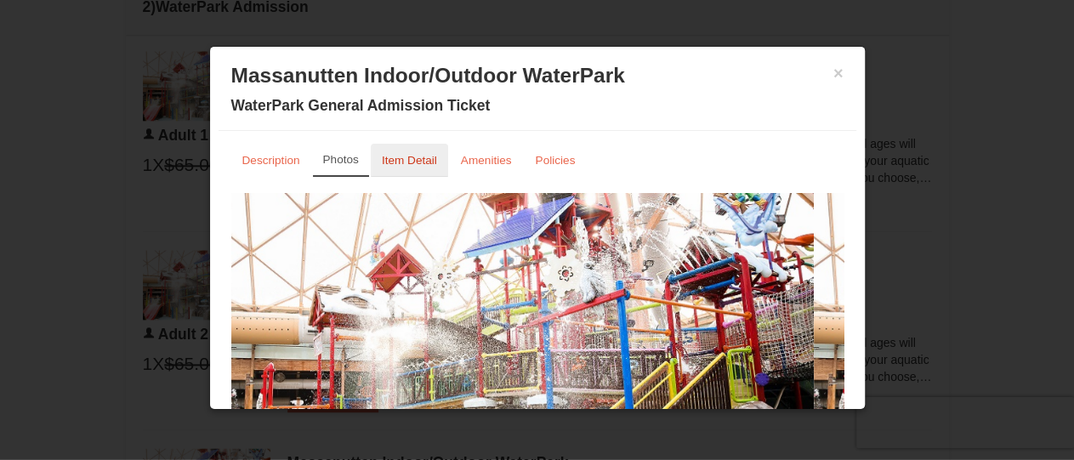
click at [394, 159] on small "Item Detail" at bounding box center [409, 160] width 55 height 13
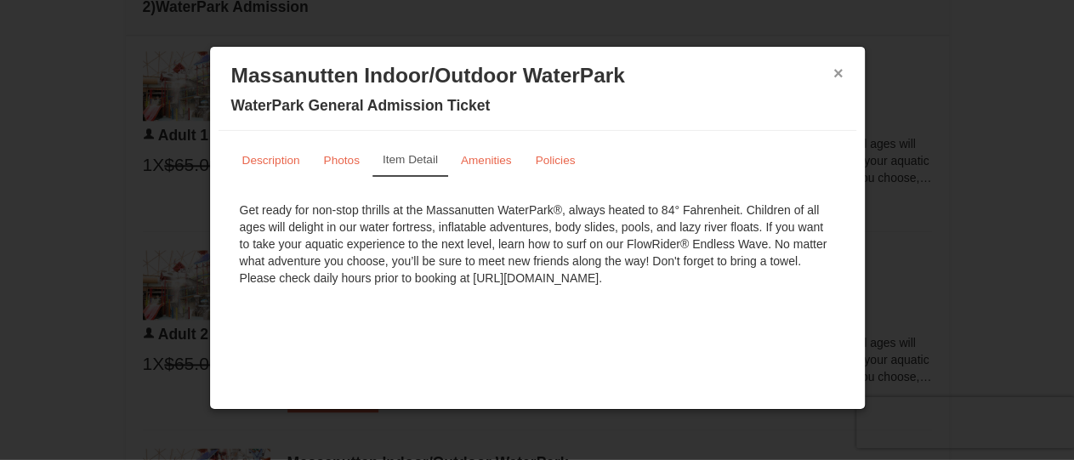
click at [840, 79] on button "×" at bounding box center [838, 73] width 10 height 17
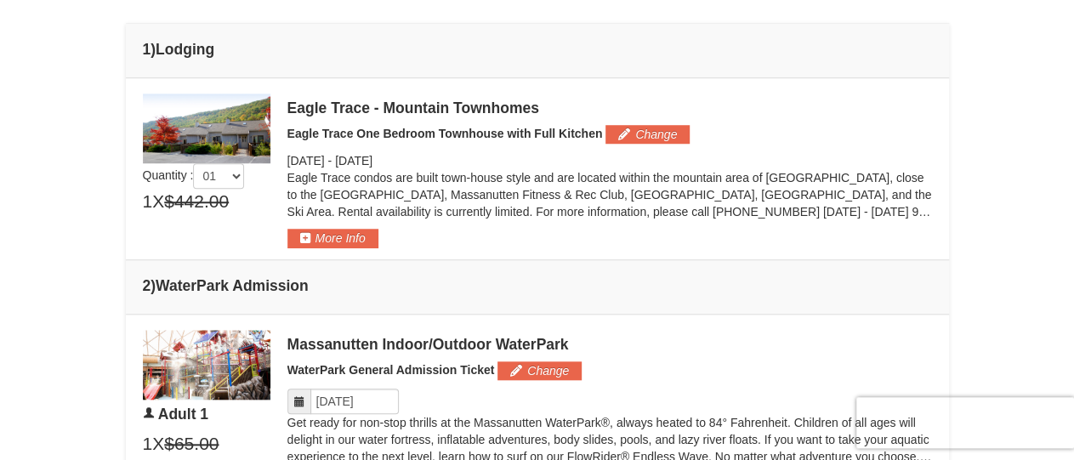
scroll to position [641, 0]
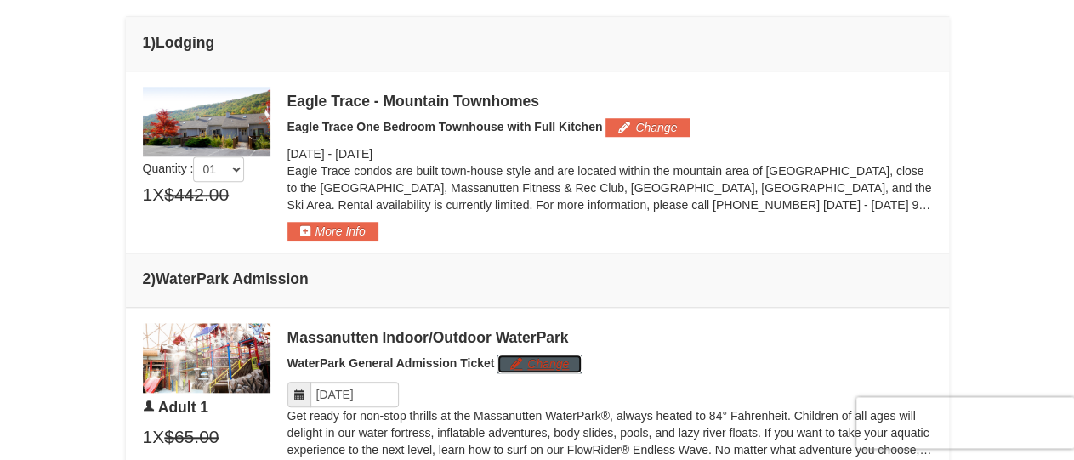
click at [530, 363] on button "Change" at bounding box center [539, 364] width 84 height 19
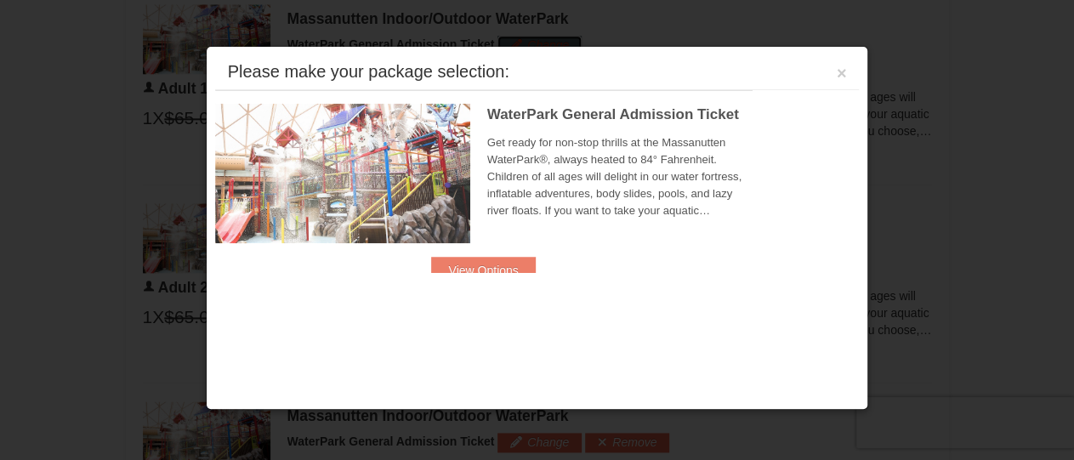
scroll to position [962, 0]
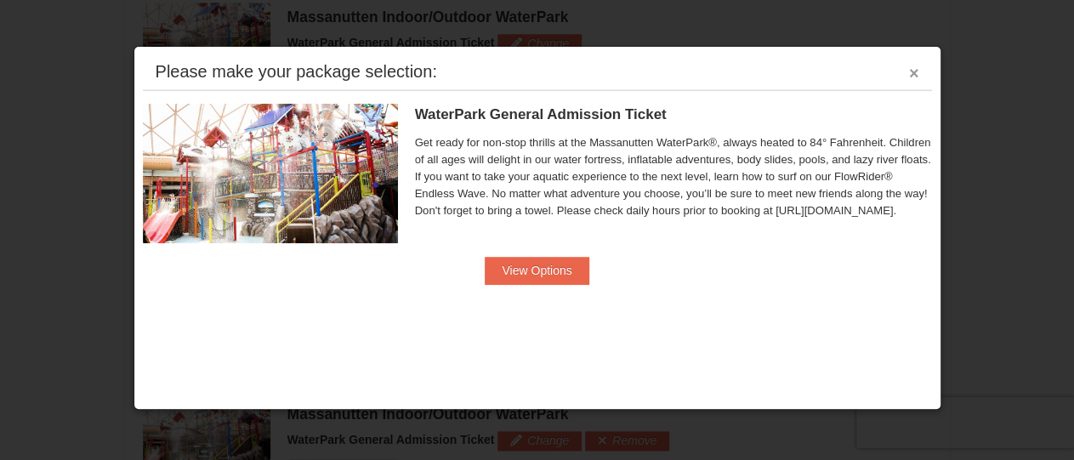
click at [915, 65] on button "×" at bounding box center [914, 73] width 10 height 17
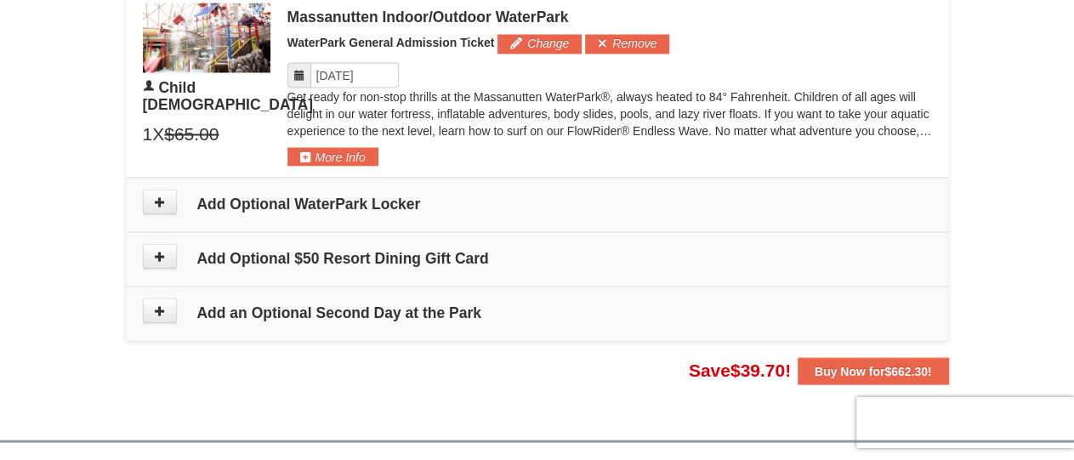
scroll to position [1566, 0]
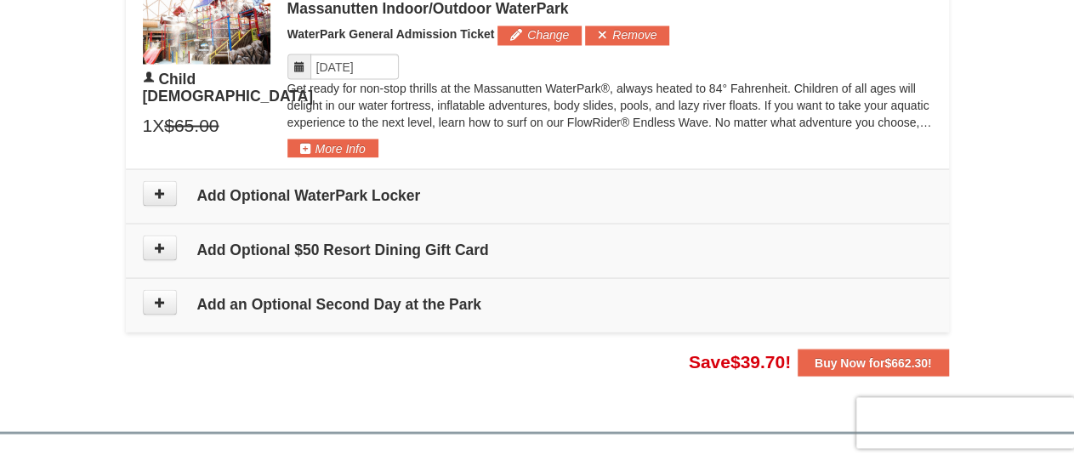
click at [169, 309] on td "Add an Optional Second Day at the Park" at bounding box center [537, 305] width 823 height 54
click at [158, 301] on button at bounding box center [160, 302] width 34 height 26
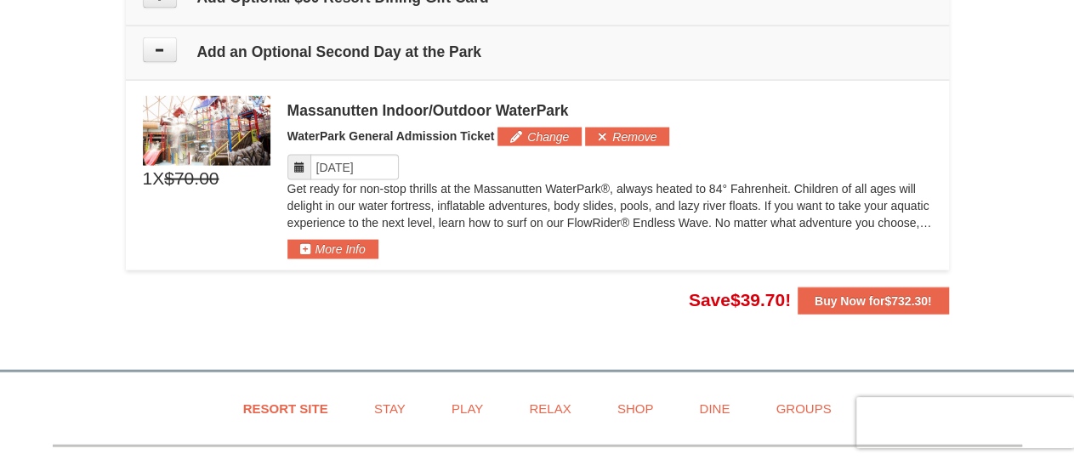
scroll to position [1837, 0]
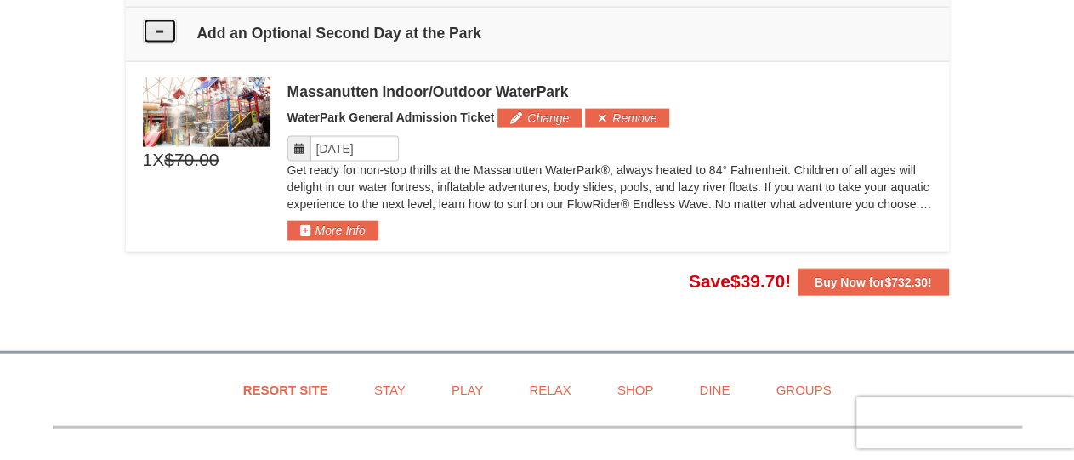
click at [160, 26] on icon at bounding box center [160, 32] width 12 height 12
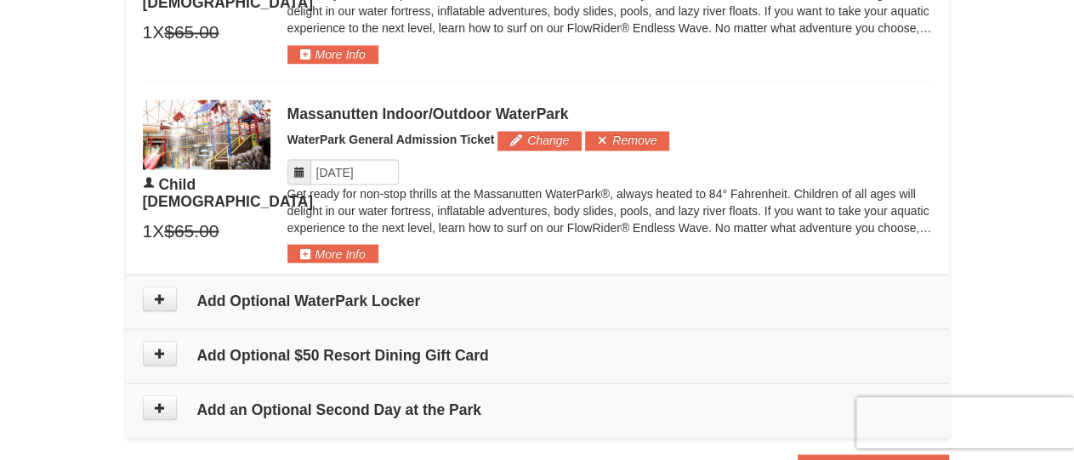
scroll to position [1464, 0]
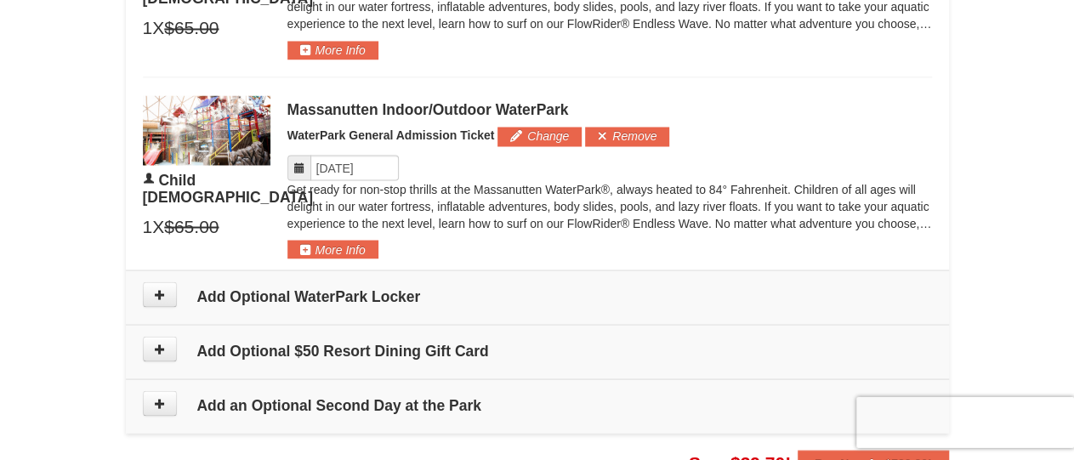
click at [176, 403] on span at bounding box center [170, 404] width 54 height 26
click at [172, 403] on button at bounding box center [160, 404] width 34 height 26
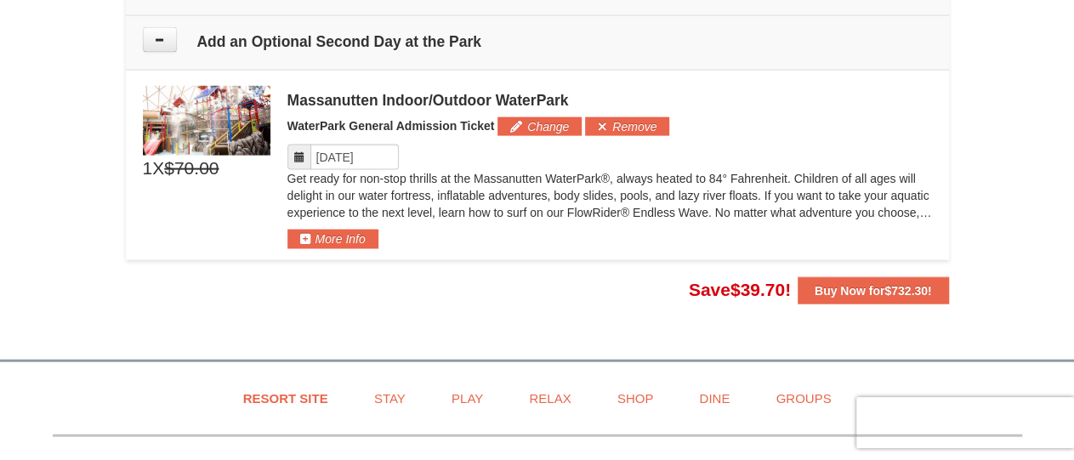
scroll to position [1837, 0]
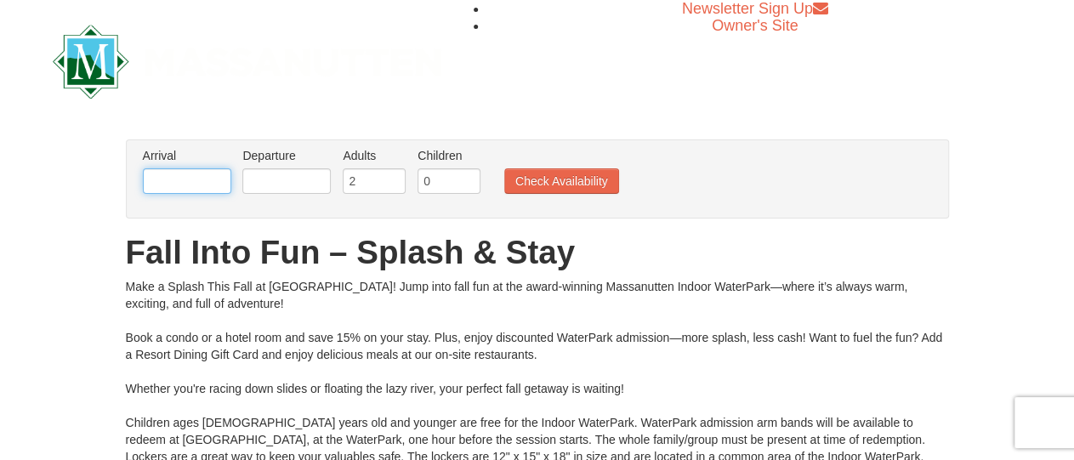
click at [200, 173] on input "text" at bounding box center [187, 181] width 88 height 26
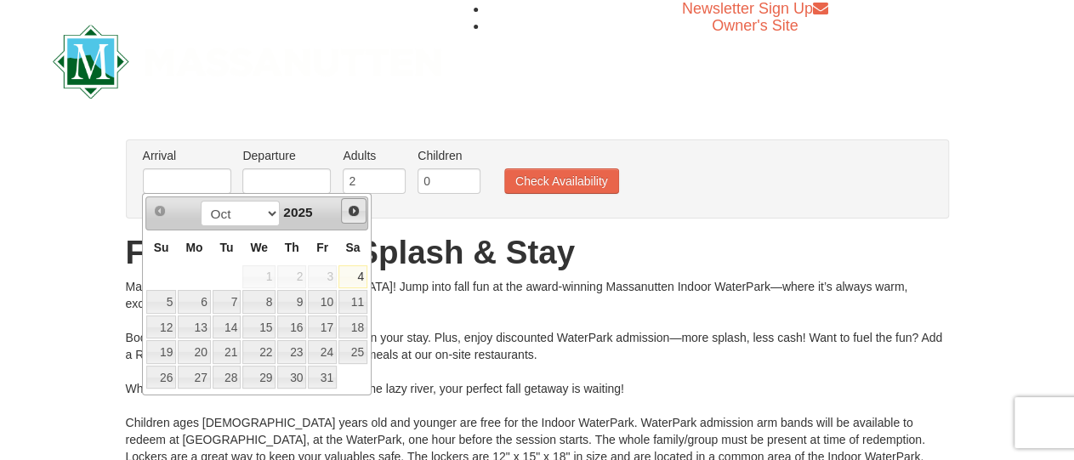
click at [355, 213] on span "Next" at bounding box center [354, 211] width 14 height 14
click at [323, 369] on link "28" at bounding box center [322, 378] width 29 height 24
type input "[DATE]"
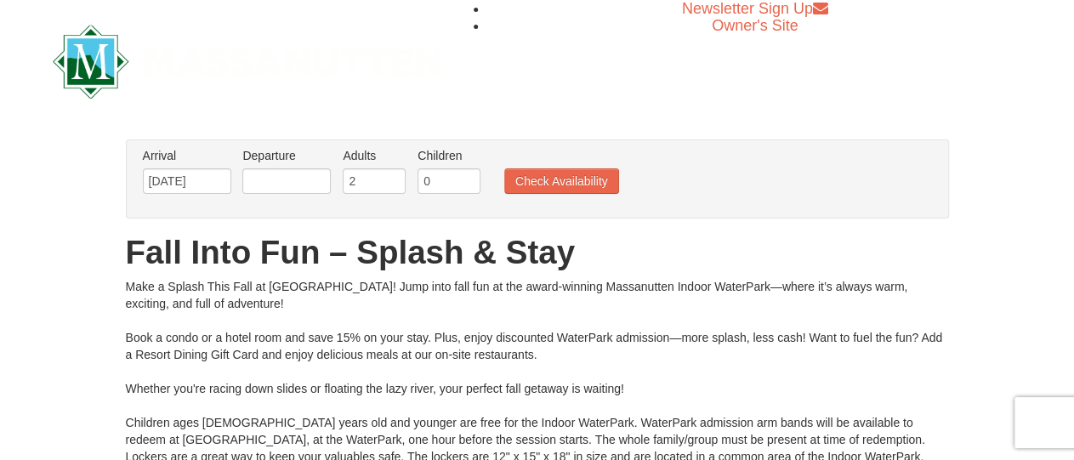
click at [281, 194] on li "Departure Please format dates MM/DD/YYYY Please format dates MM/DD/YYYY" at bounding box center [286, 174] width 97 height 55
click at [281, 185] on input "text" at bounding box center [286, 181] width 88 height 26
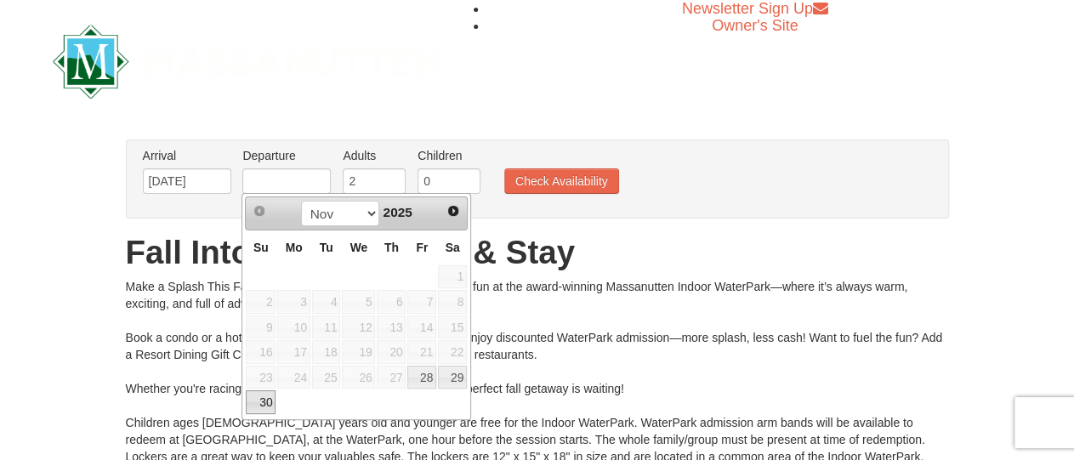
click at [252, 393] on link "30" at bounding box center [261, 402] width 30 height 24
type input "[DATE]"
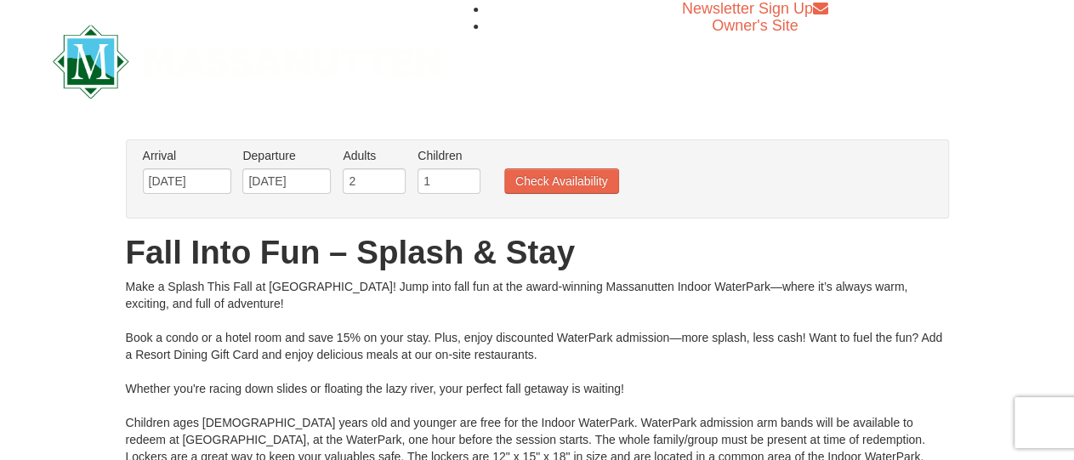
click at [460, 176] on input "1" at bounding box center [448, 181] width 63 height 26
type input "2"
click at [460, 176] on input "2" at bounding box center [448, 181] width 63 height 26
click at [554, 193] on button "Check Availability" at bounding box center [561, 181] width 115 height 26
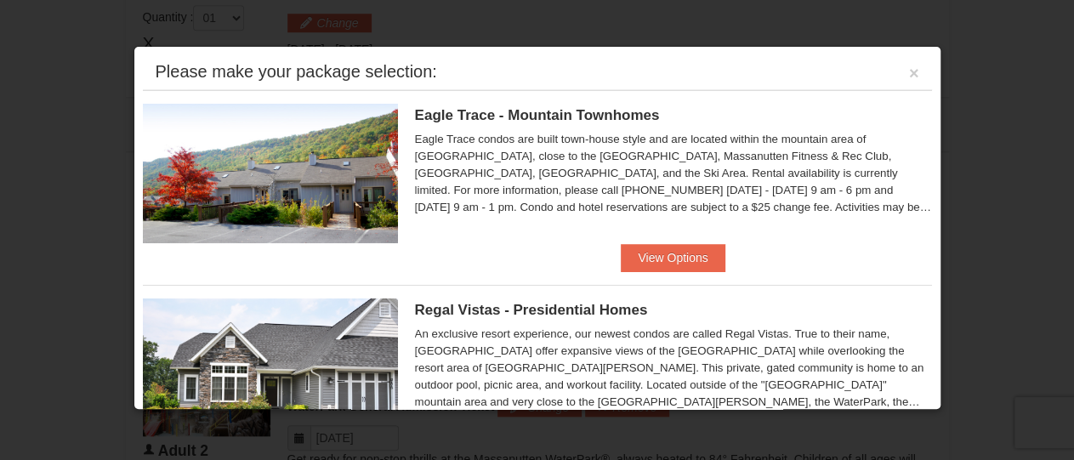
scroll to position [722, 0]
click at [678, 240] on div "Eagle Trace - Mountain Townhomes Eagle Trace One Bedroom Townhouse with Full Ki…" at bounding box center [537, 167] width 789 height 154
click at [677, 247] on button "View Options" at bounding box center [673, 257] width 104 height 27
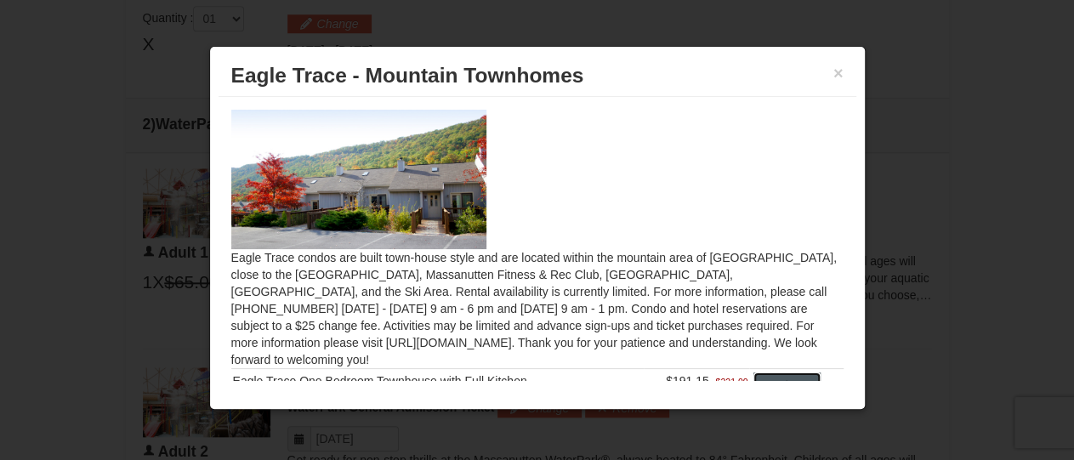
click at [772, 372] on button "Select" at bounding box center [786, 385] width 67 height 27
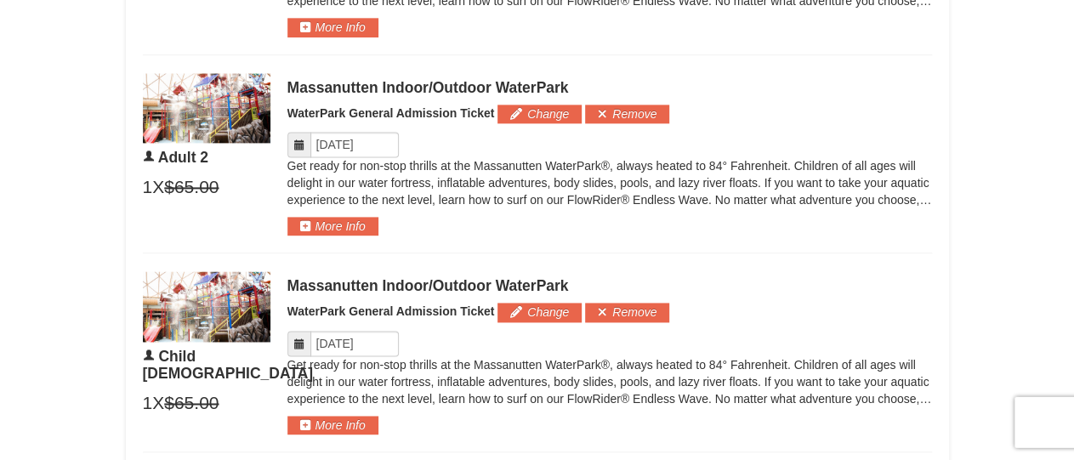
scroll to position [1083, 0]
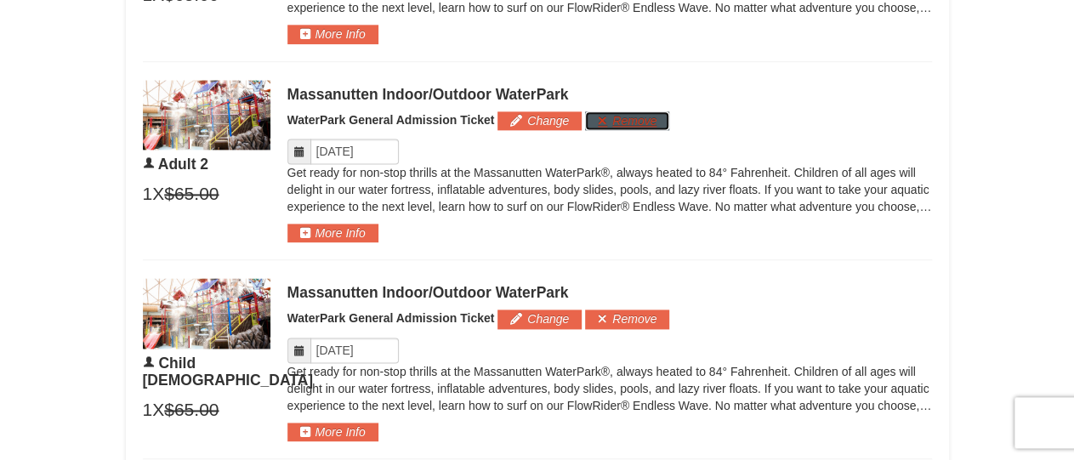
click at [635, 120] on button "Remove" at bounding box center [627, 120] width 84 height 19
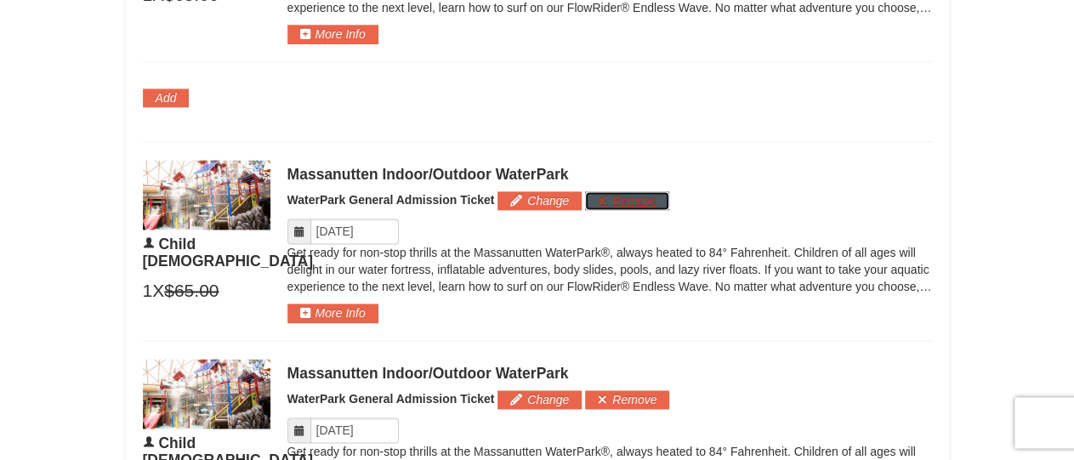
click at [633, 193] on button "Remove" at bounding box center [627, 200] width 84 height 19
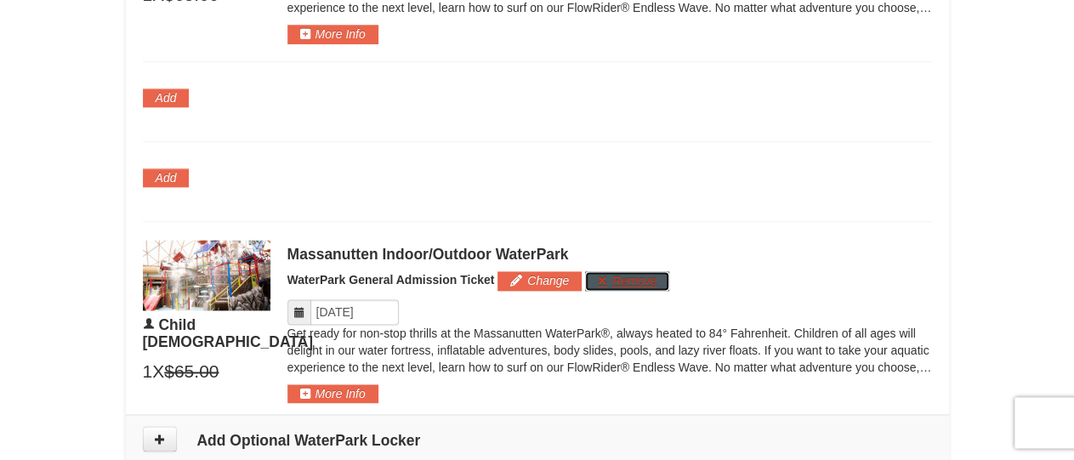
click at [606, 281] on button "Remove" at bounding box center [627, 280] width 84 height 19
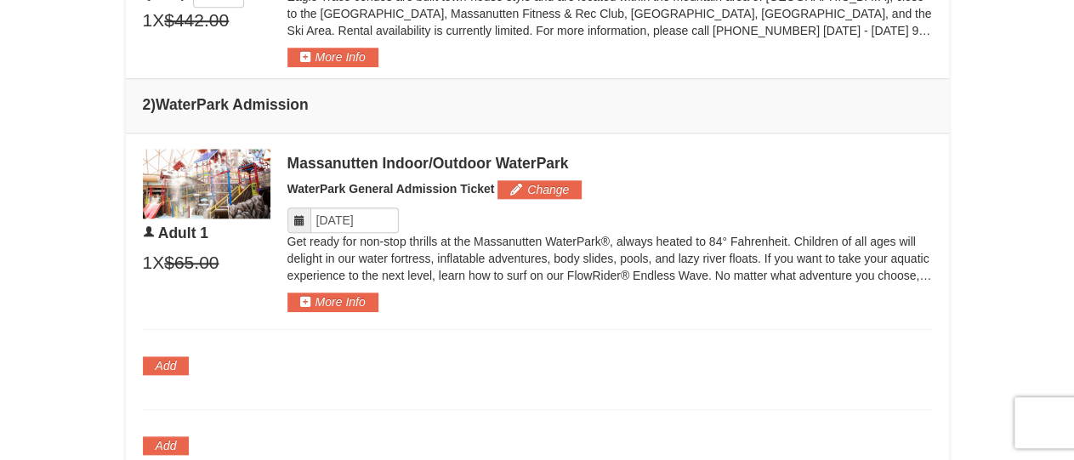
scroll to position [813, 0]
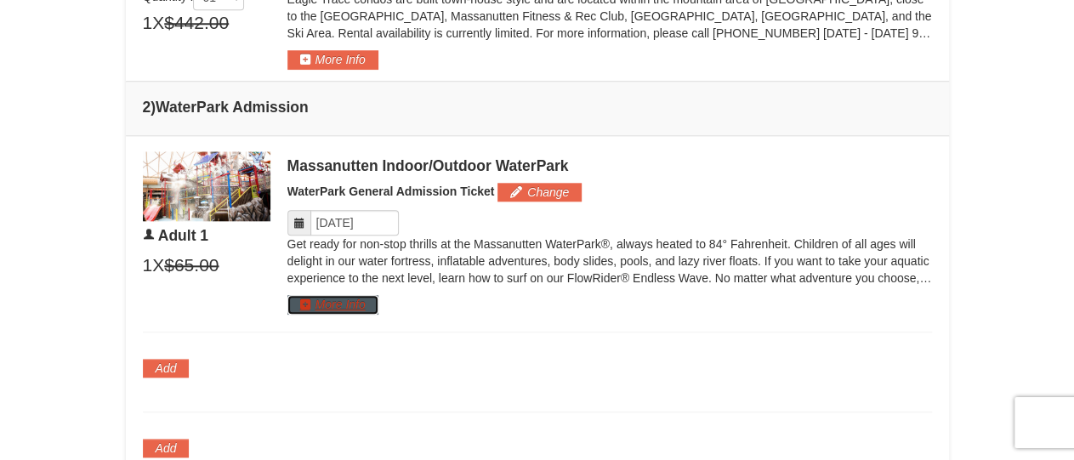
click at [315, 296] on button "More Info" at bounding box center [332, 304] width 91 height 19
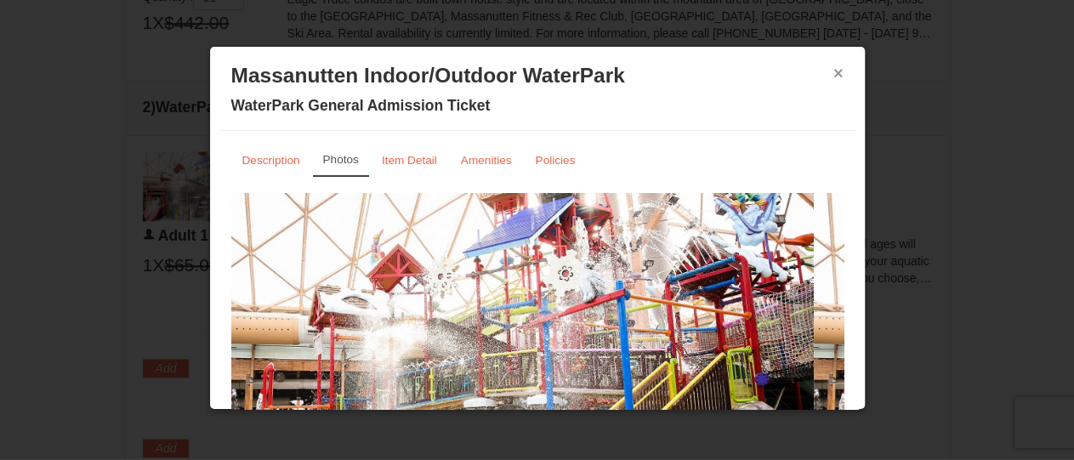
click at [817, 71] on div "× Massanutten Indoor/Outdoor WaterPark WaterPark General Admission Ticket" at bounding box center [538, 93] width 638 height 76
click at [833, 81] on button "×" at bounding box center [838, 73] width 10 height 17
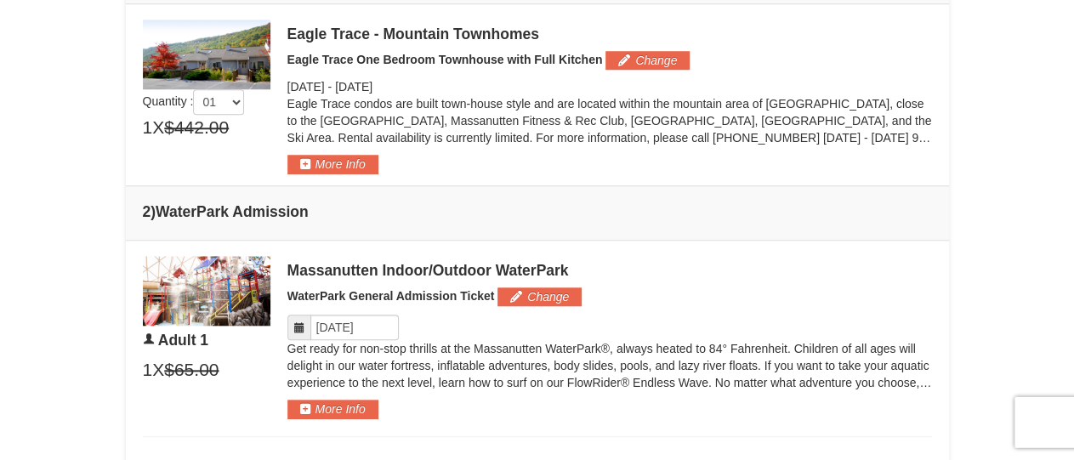
scroll to position [702, 0]
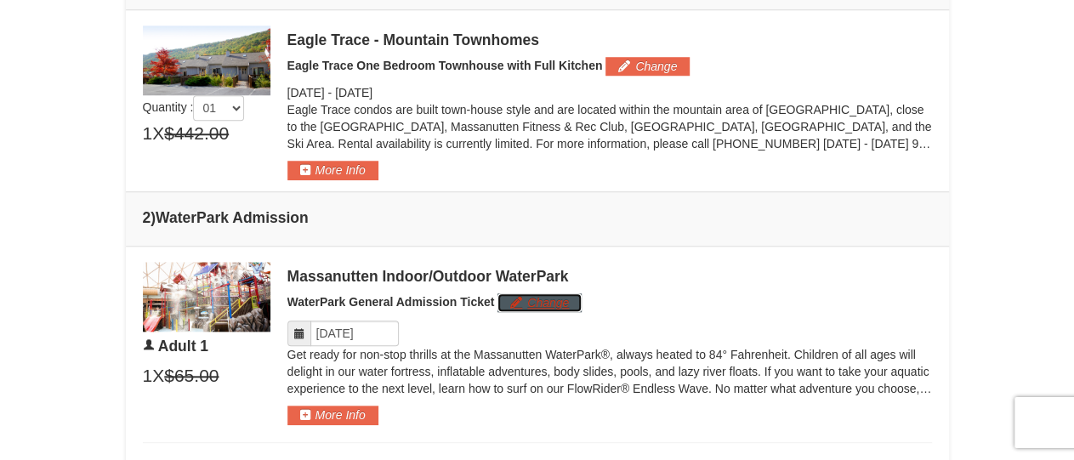
click at [551, 302] on button "Change" at bounding box center [539, 302] width 84 height 19
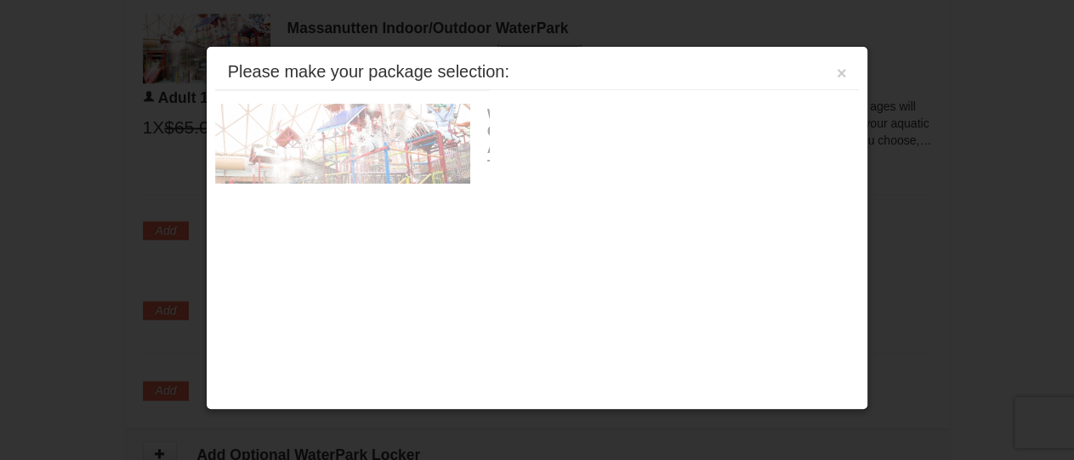
scroll to position [962, 0]
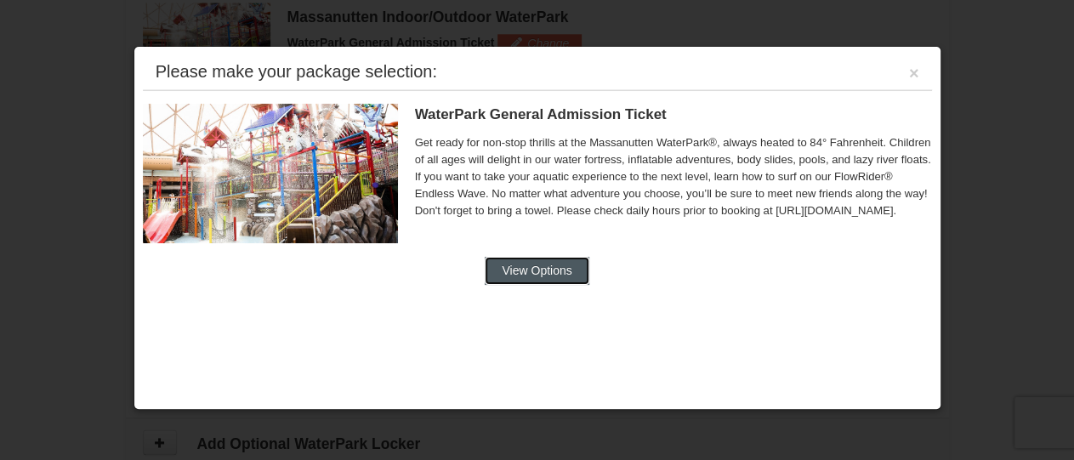
click at [557, 279] on button "View Options" at bounding box center [537, 270] width 104 height 27
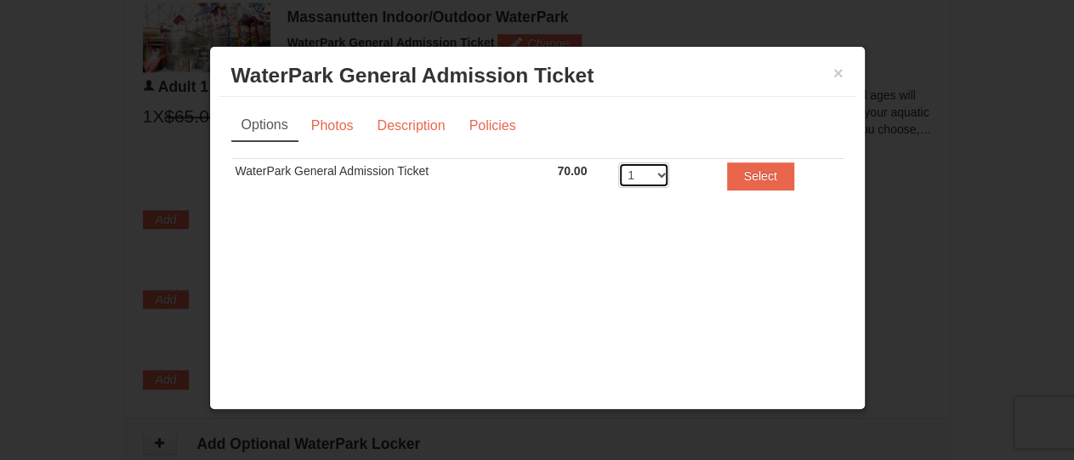
click at [645, 171] on select "1 2 3 4 5 6 7 8" at bounding box center [643, 175] width 51 height 26
click at [835, 76] on button "×" at bounding box center [838, 73] width 10 height 17
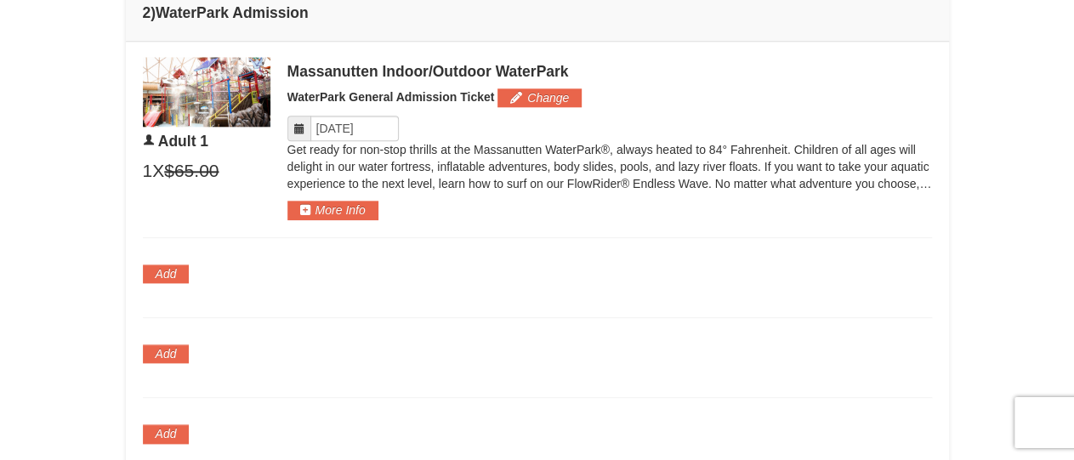
scroll to position [910, 0]
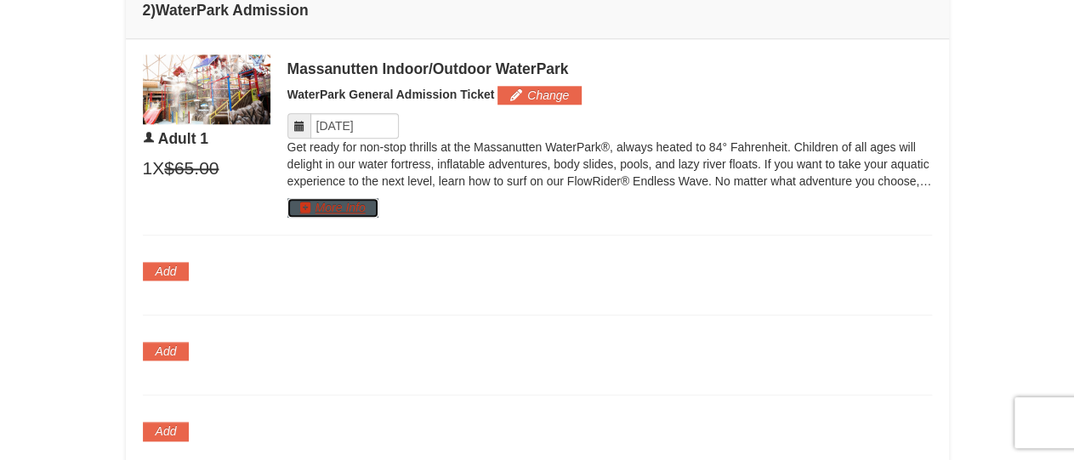
click at [348, 201] on button "More Info" at bounding box center [332, 207] width 91 height 19
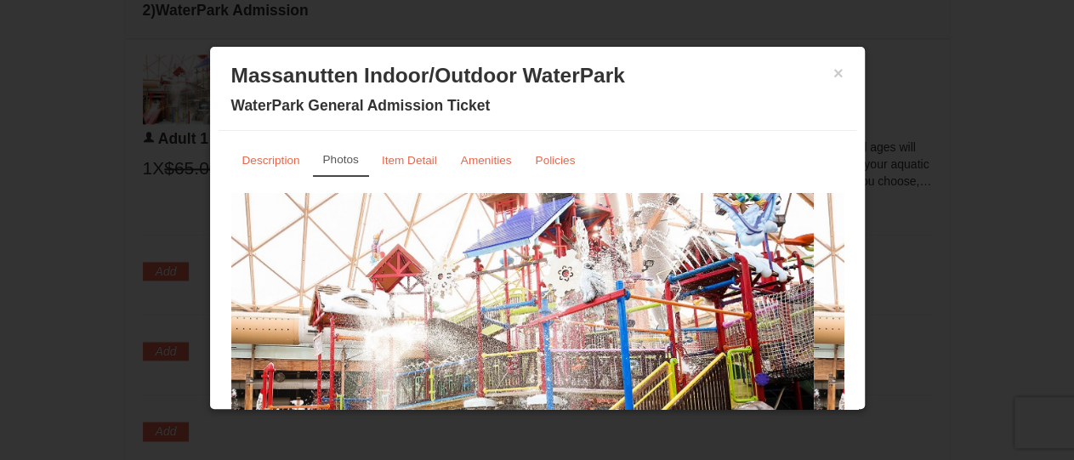
click at [817, 77] on h3 "Massanutten Indoor/Outdoor WaterPark" at bounding box center [537, 76] width 612 height 26
click at [833, 76] on button "×" at bounding box center [838, 73] width 10 height 17
